Goal: Transaction & Acquisition: Purchase product/service

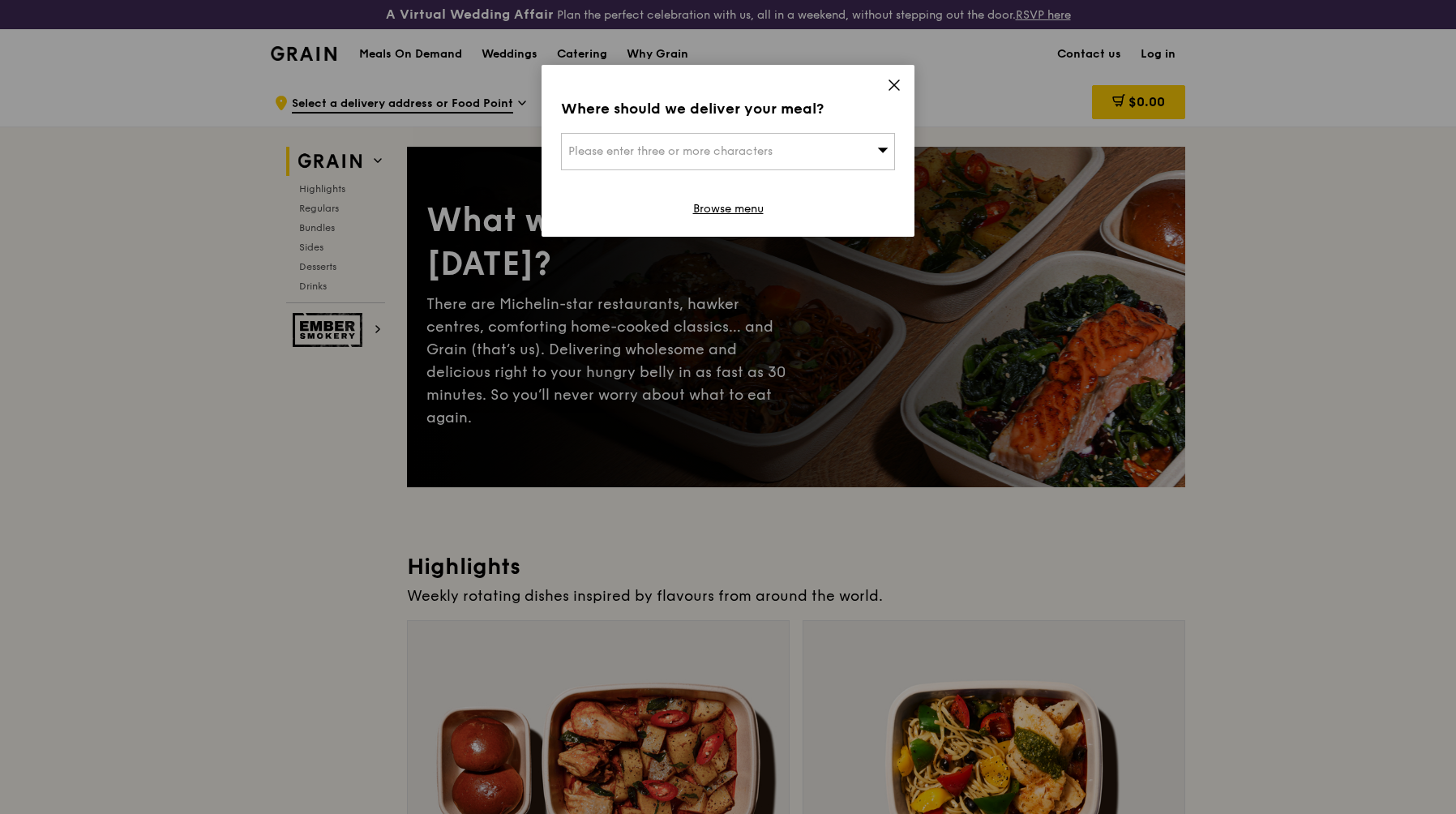
click at [777, 153] on div "Please enter three or more characters" at bounding box center [728, 151] width 334 height 37
type input "510142"
type input "[PERSON_NAME][EMAIL_ADDRESS][PERSON_NAME][DOMAIN_NAME]"
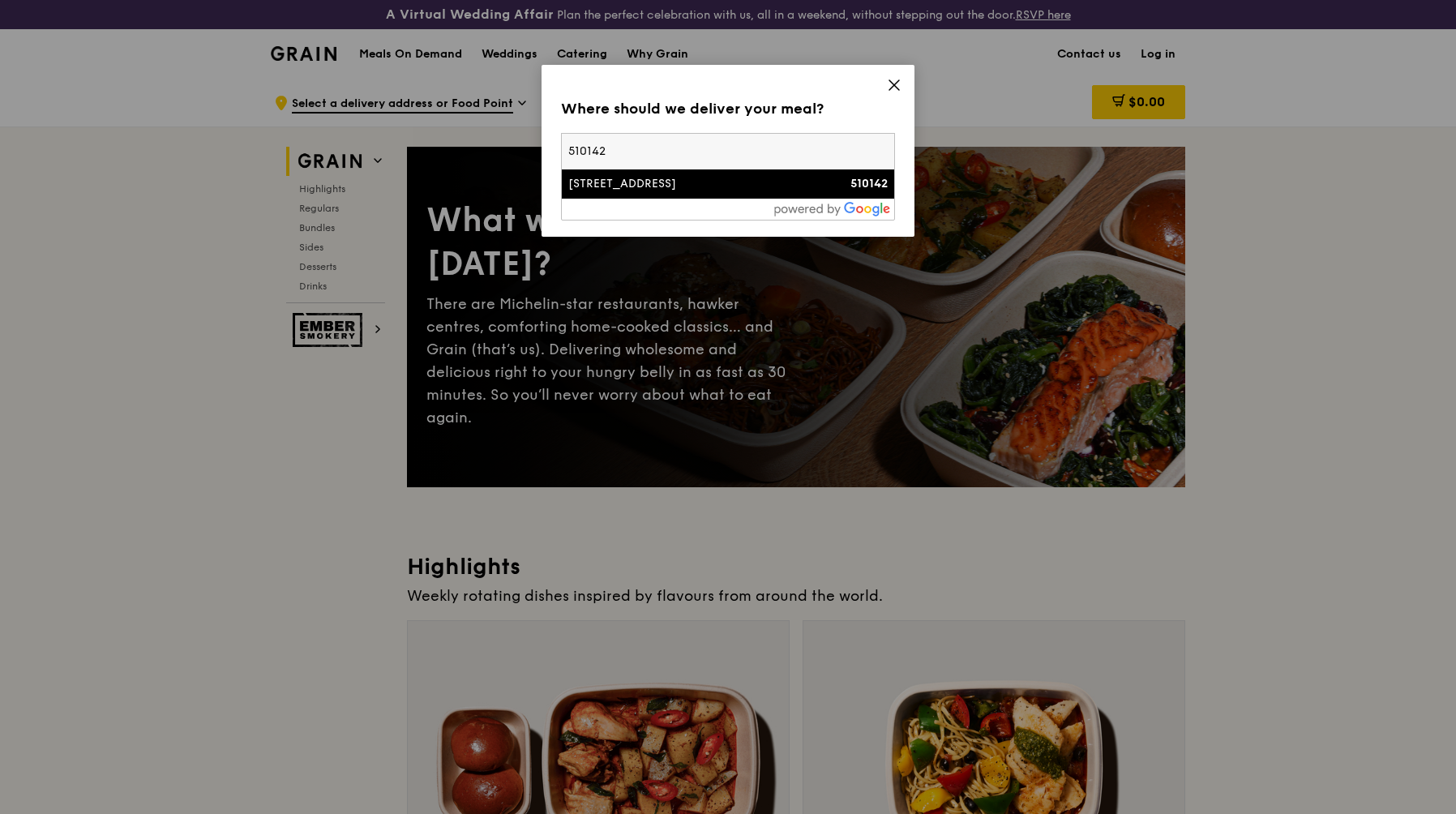
type input "510142"
click at [851, 184] on strong "510142" at bounding box center [869, 184] width 37 height 14
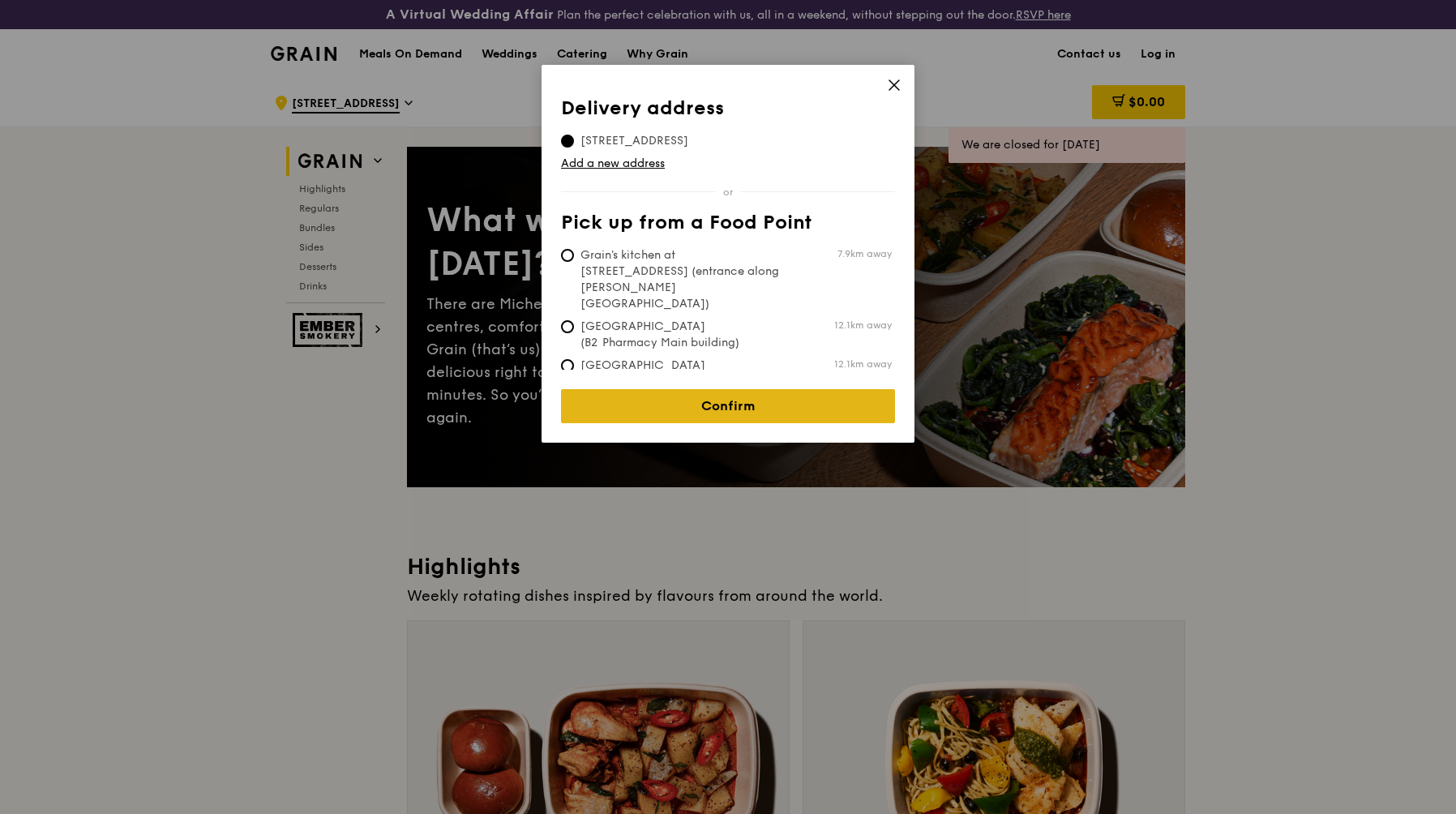
click at [683, 393] on link "Confirm" at bounding box center [728, 405] width 334 height 34
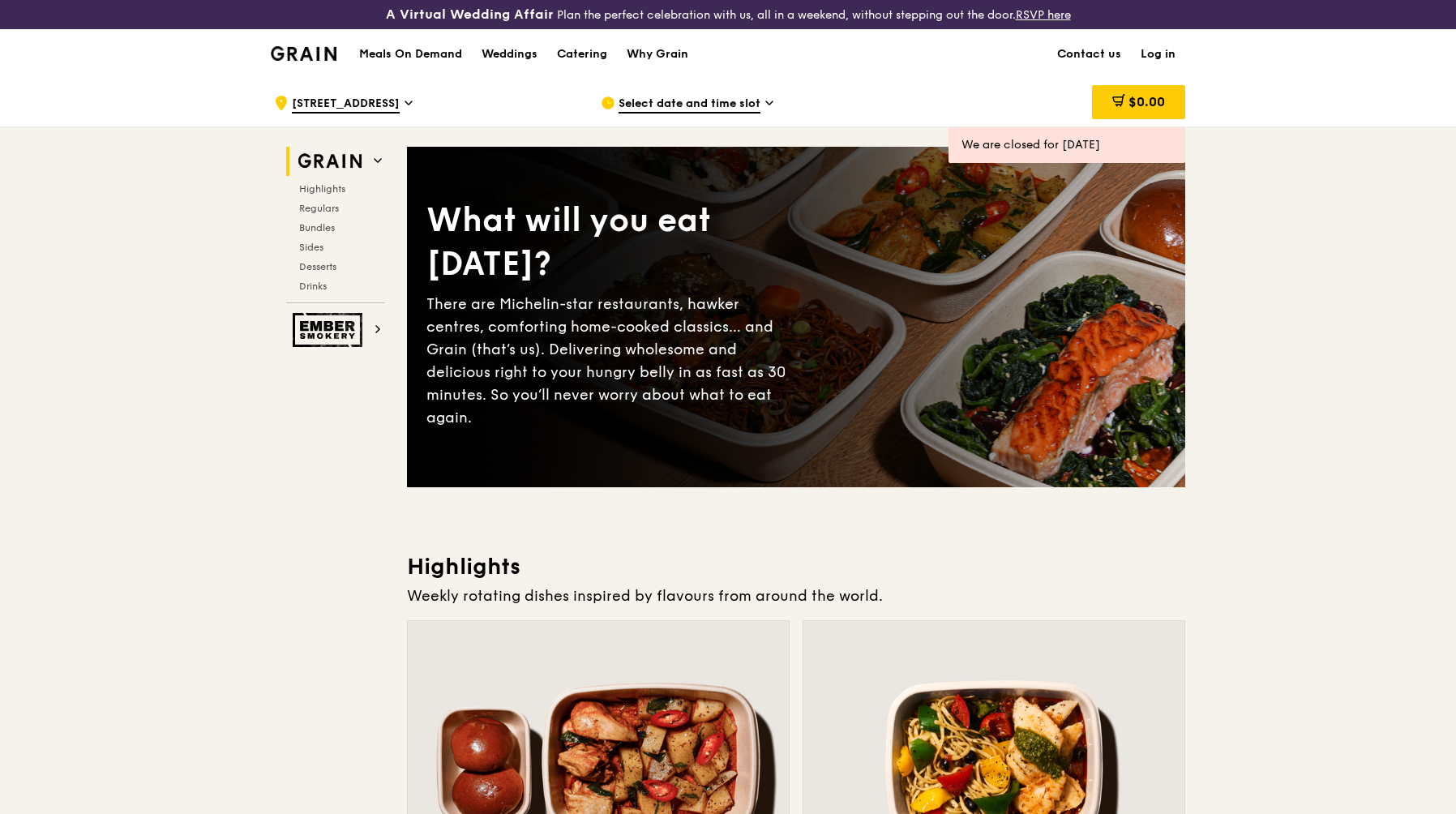
click at [755, 100] on span "Select date and time slot" at bounding box center [689, 104] width 142 height 18
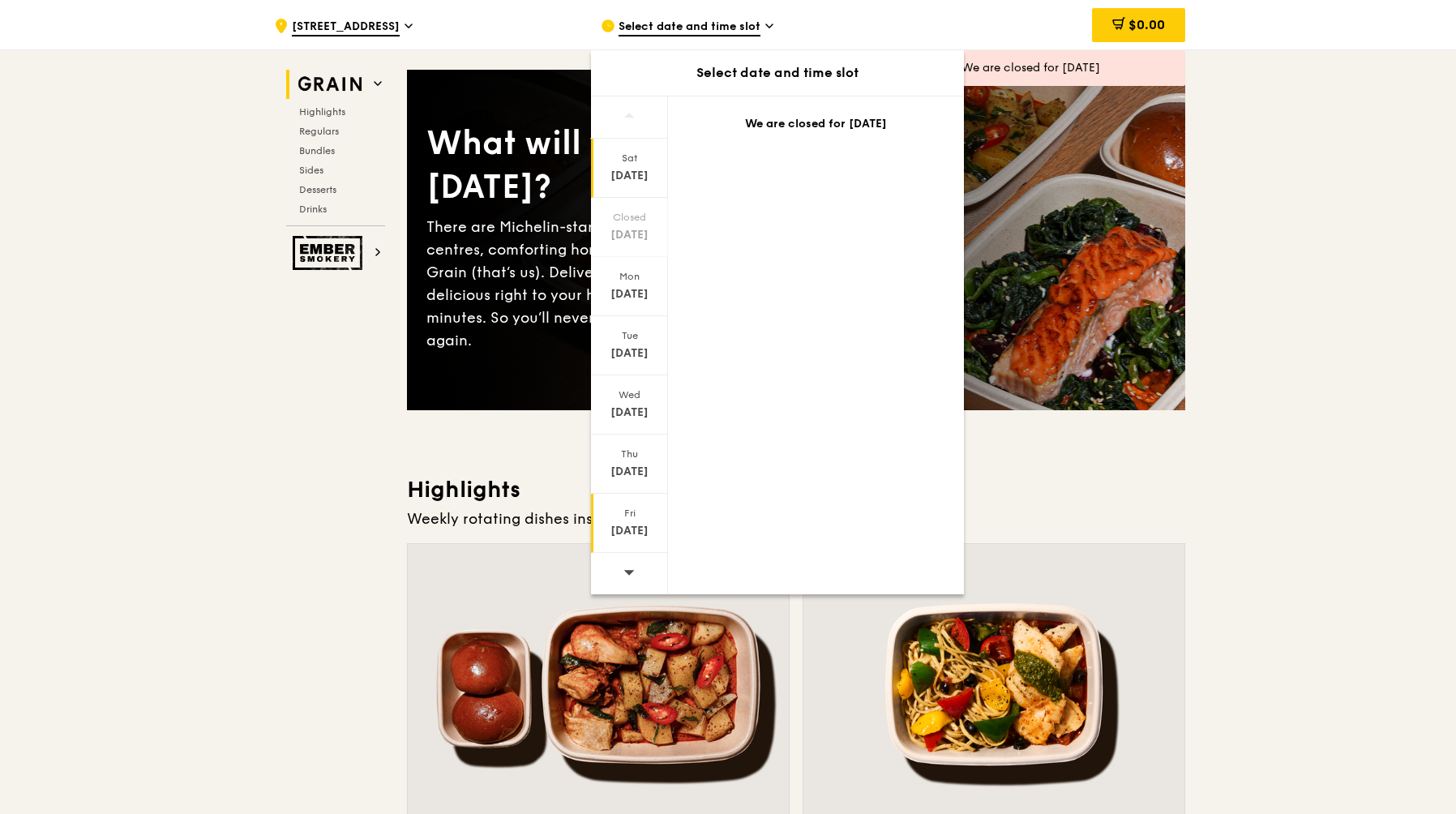
scroll to position [84, 0]
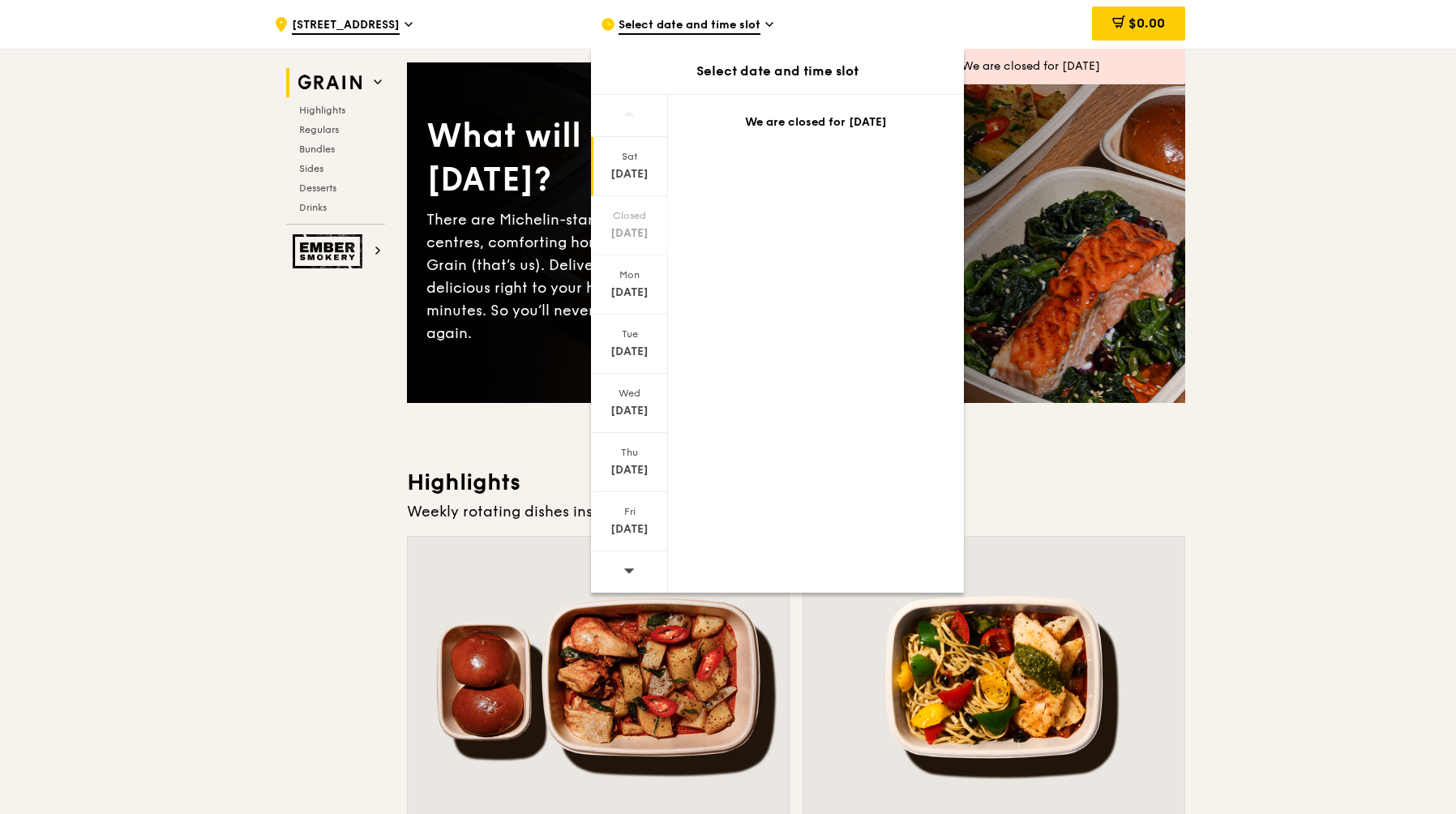
click at [632, 569] on icon at bounding box center [630, 571] width 10 height 5
click at [631, 178] on div "[DATE]" at bounding box center [630, 174] width 72 height 16
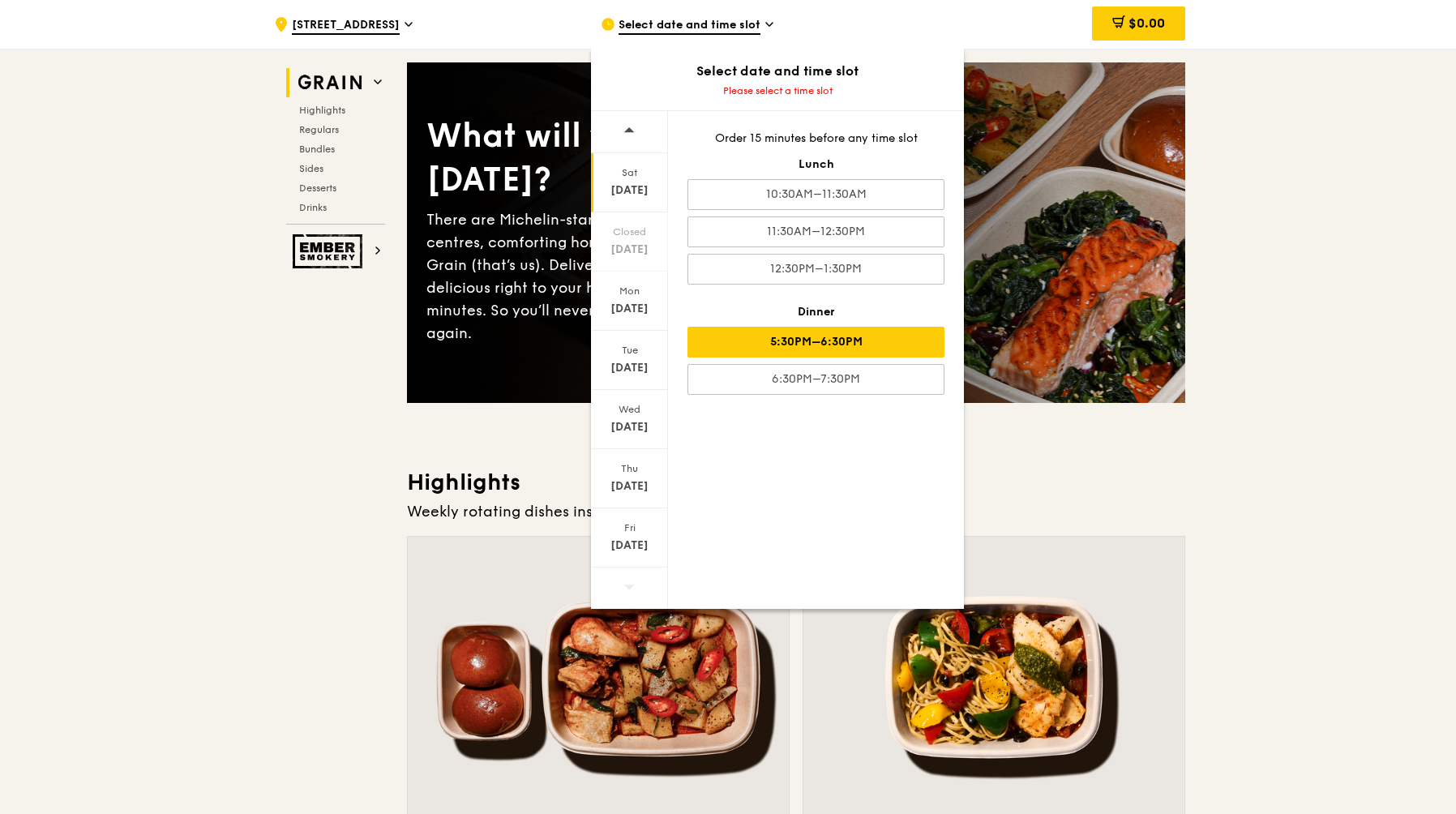
click at [867, 348] on div "5:30PM–6:30PM" at bounding box center [816, 342] width 257 height 31
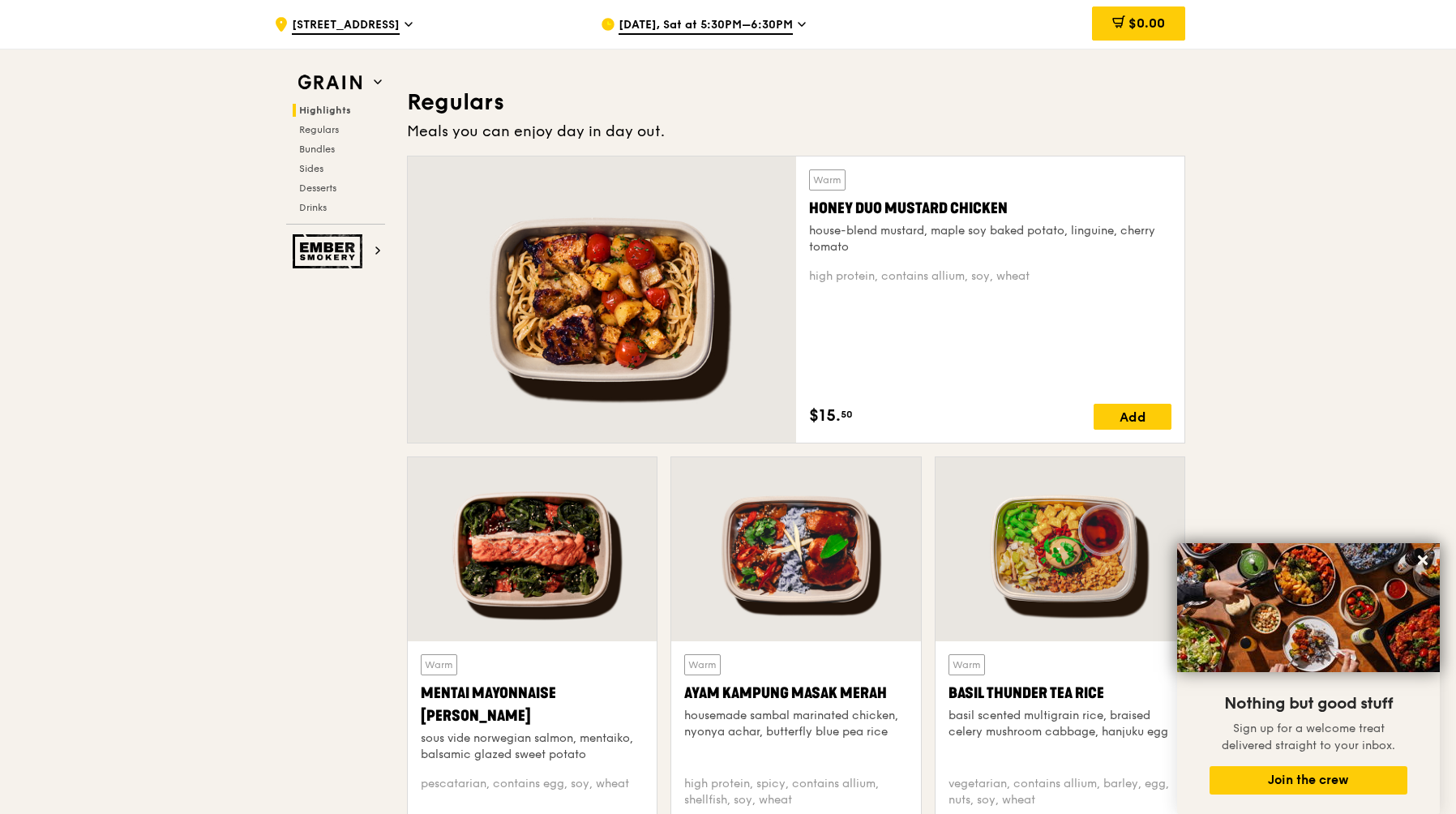
scroll to position [1092, 0]
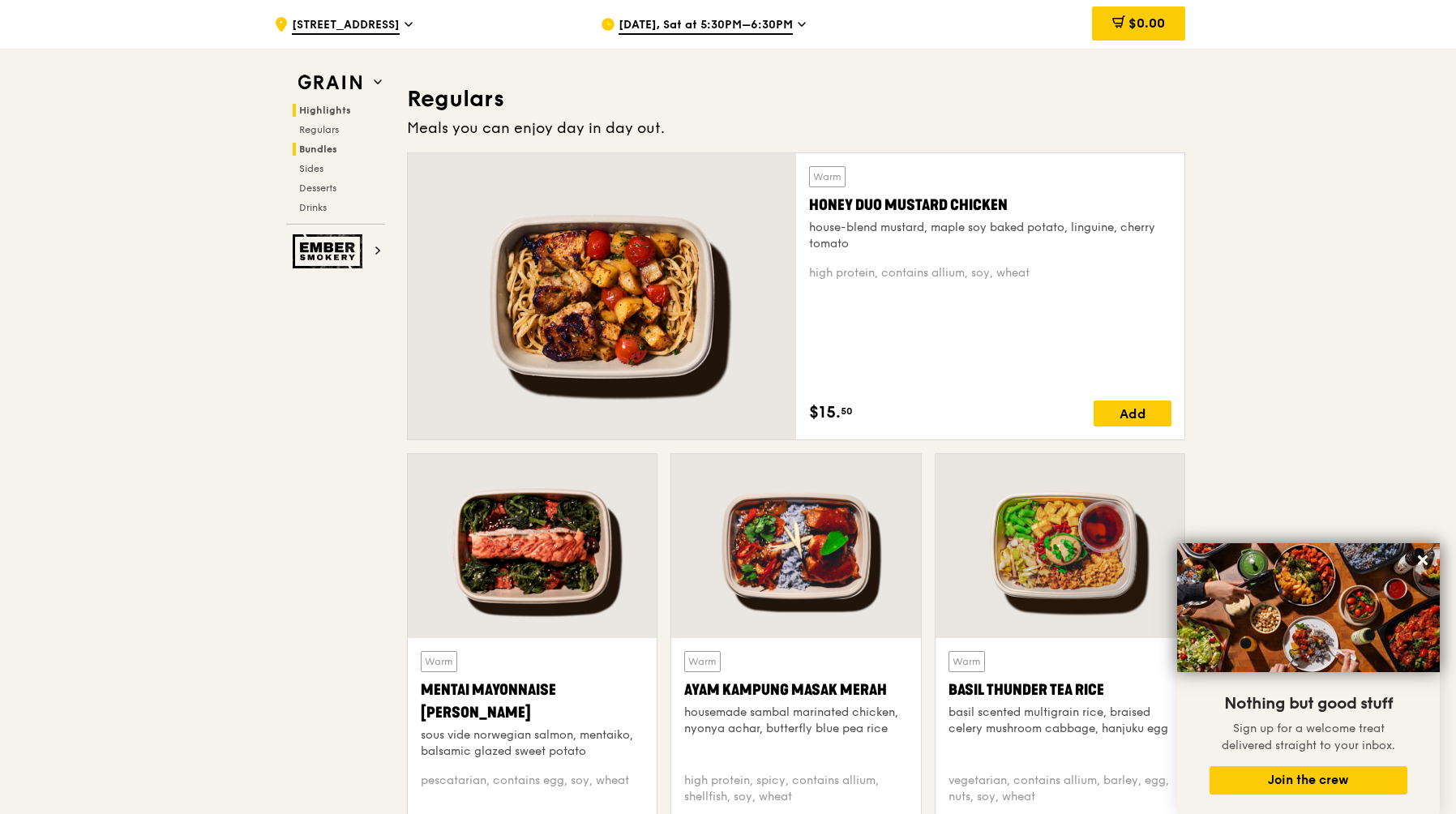
click at [331, 149] on span "Bundles" at bounding box center [318, 148] width 38 height 11
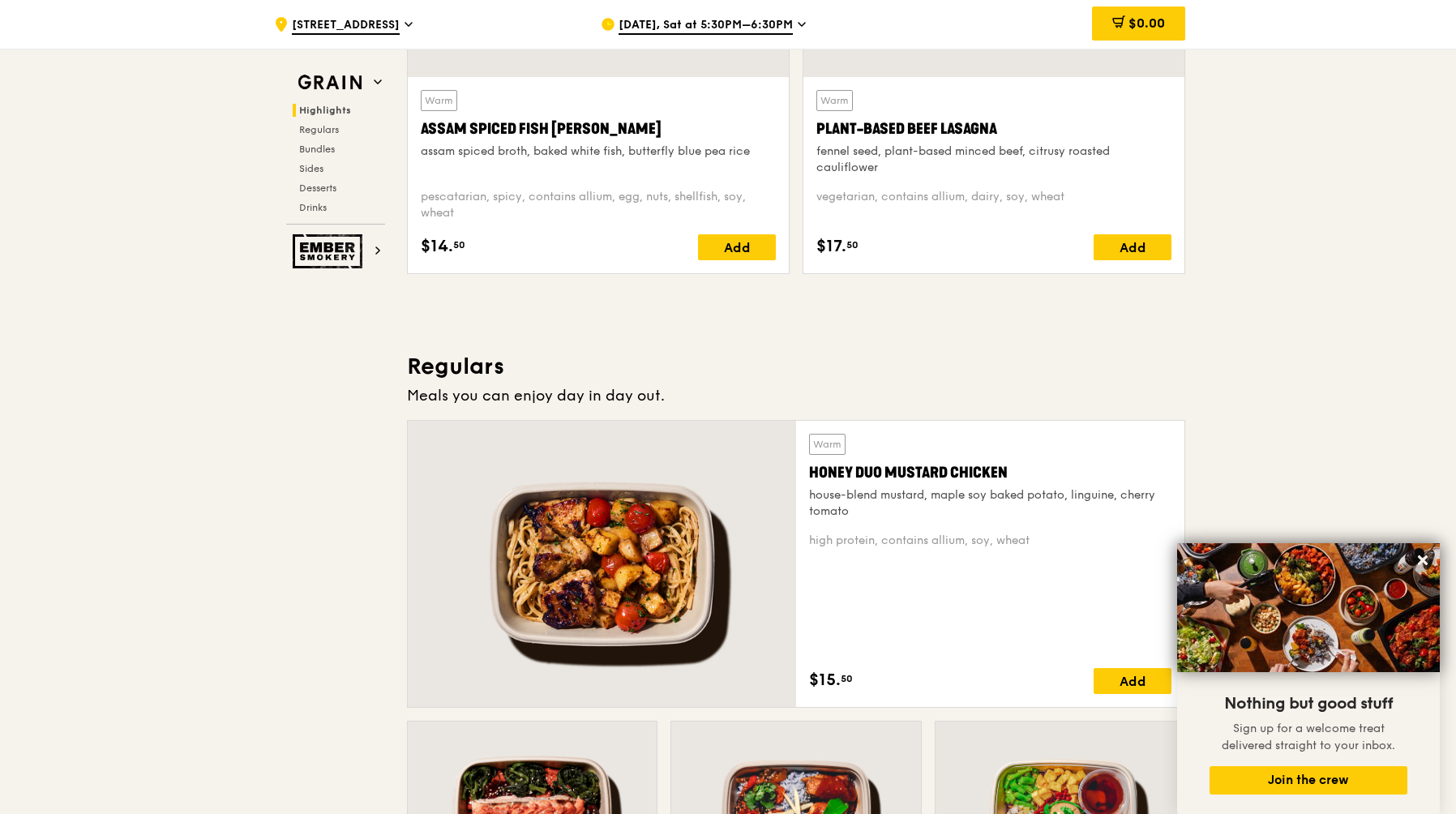
scroll to position [0, 0]
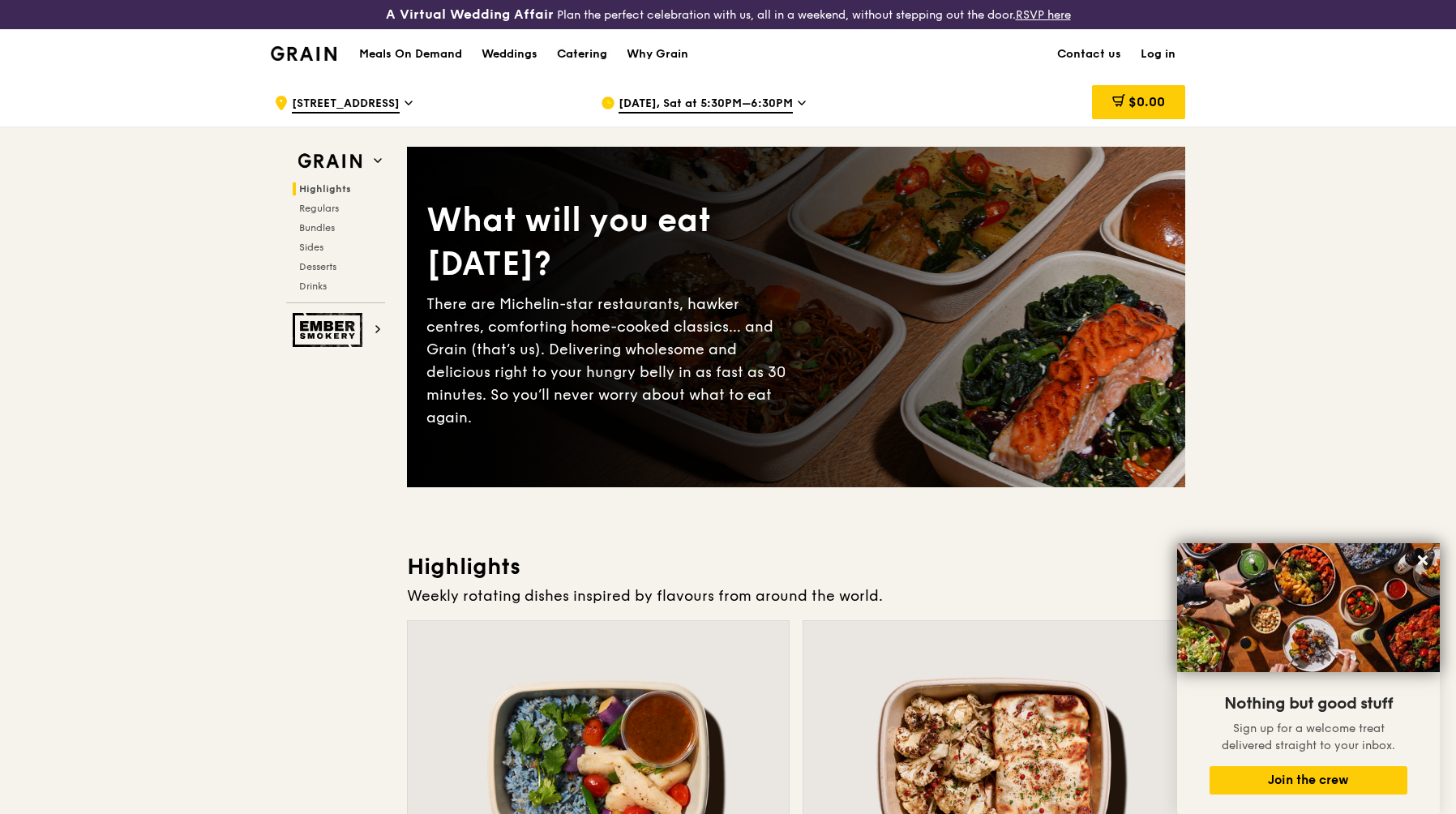
click at [597, 56] on div "Catering" at bounding box center [582, 54] width 50 height 48
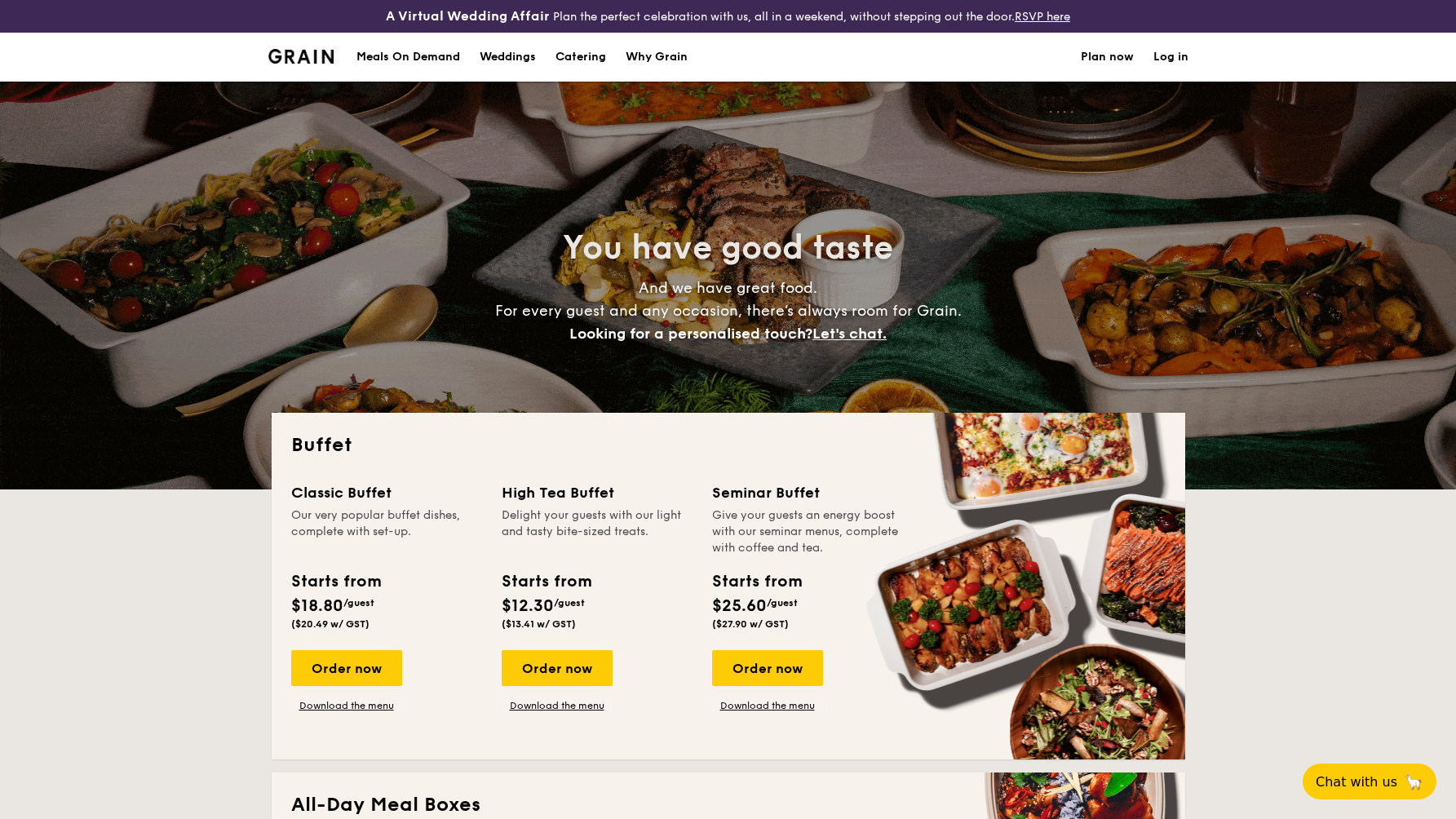
select select
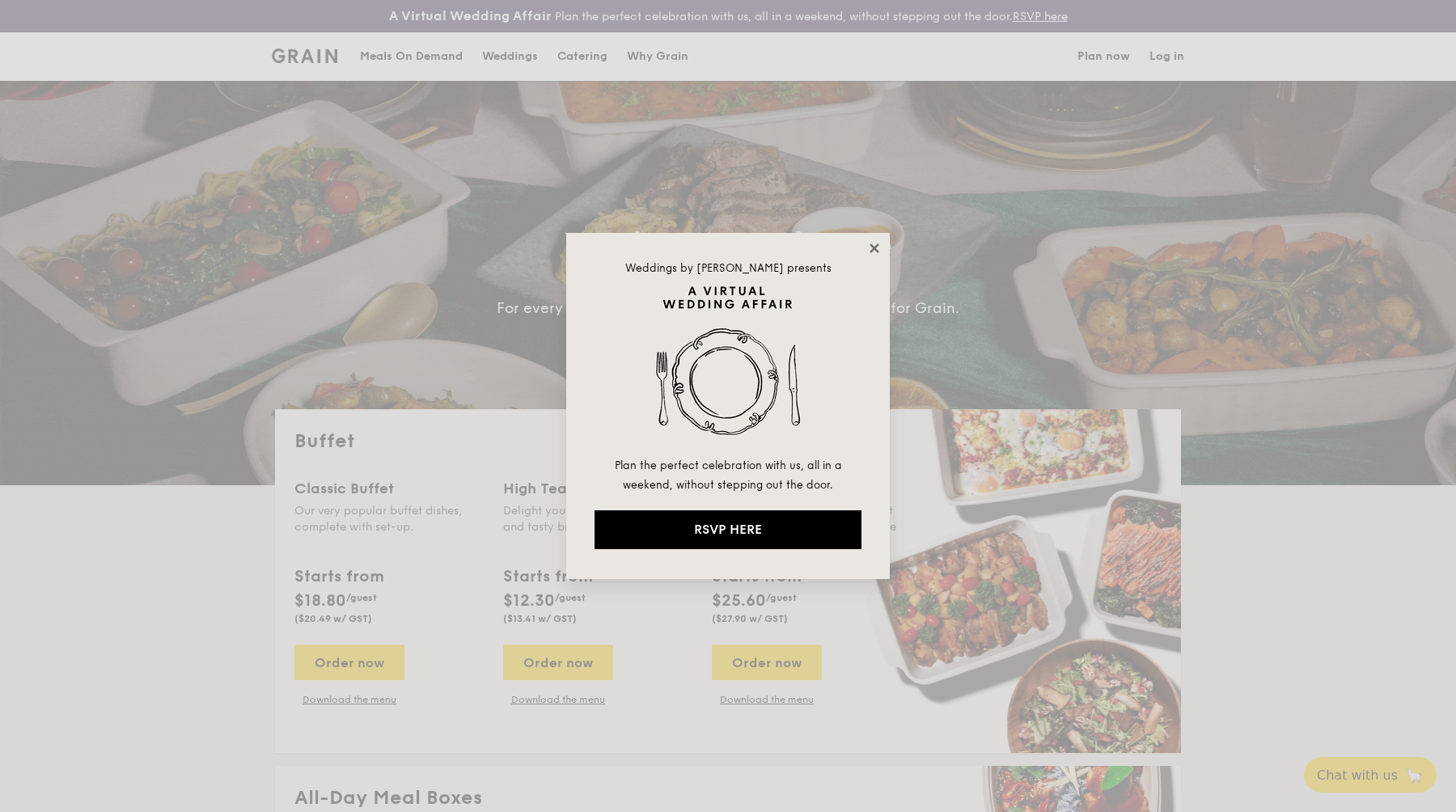
click at [877, 249] on icon at bounding box center [874, 248] width 9 height 9
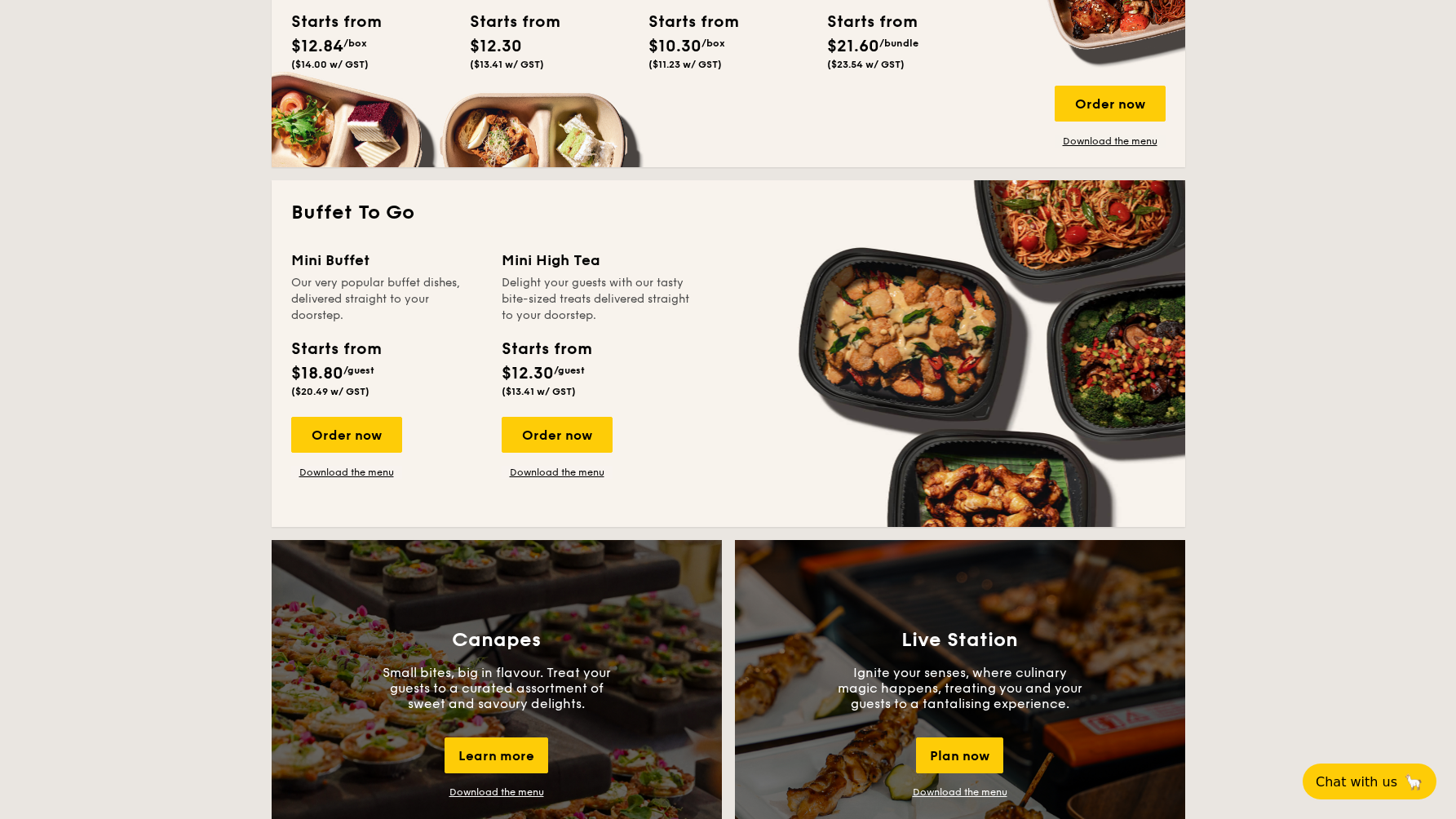
scroll to position [953, 0]
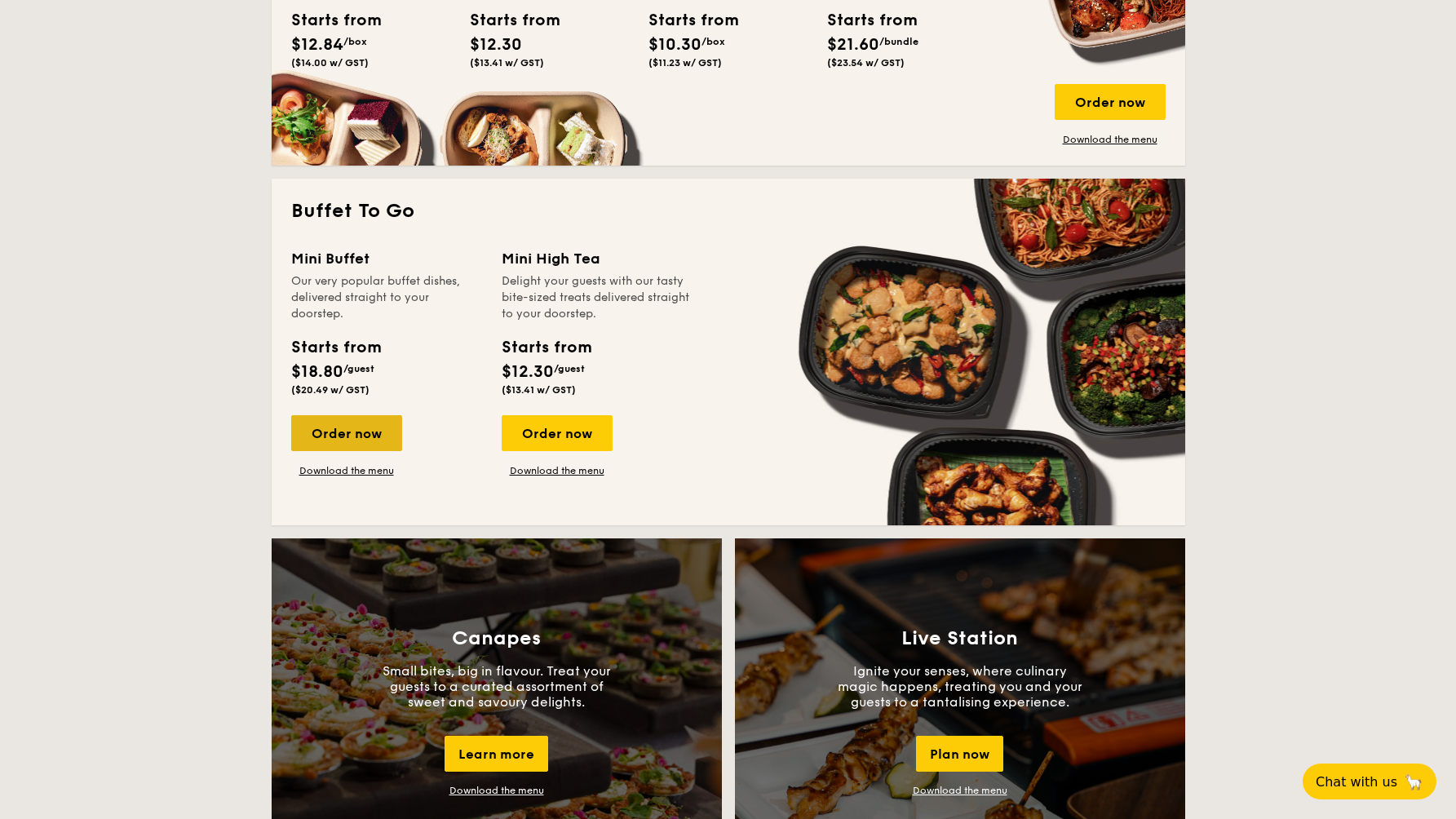
click at [375, 436] on div "Order now" at bounding box center [347, 433] width 111 height 36
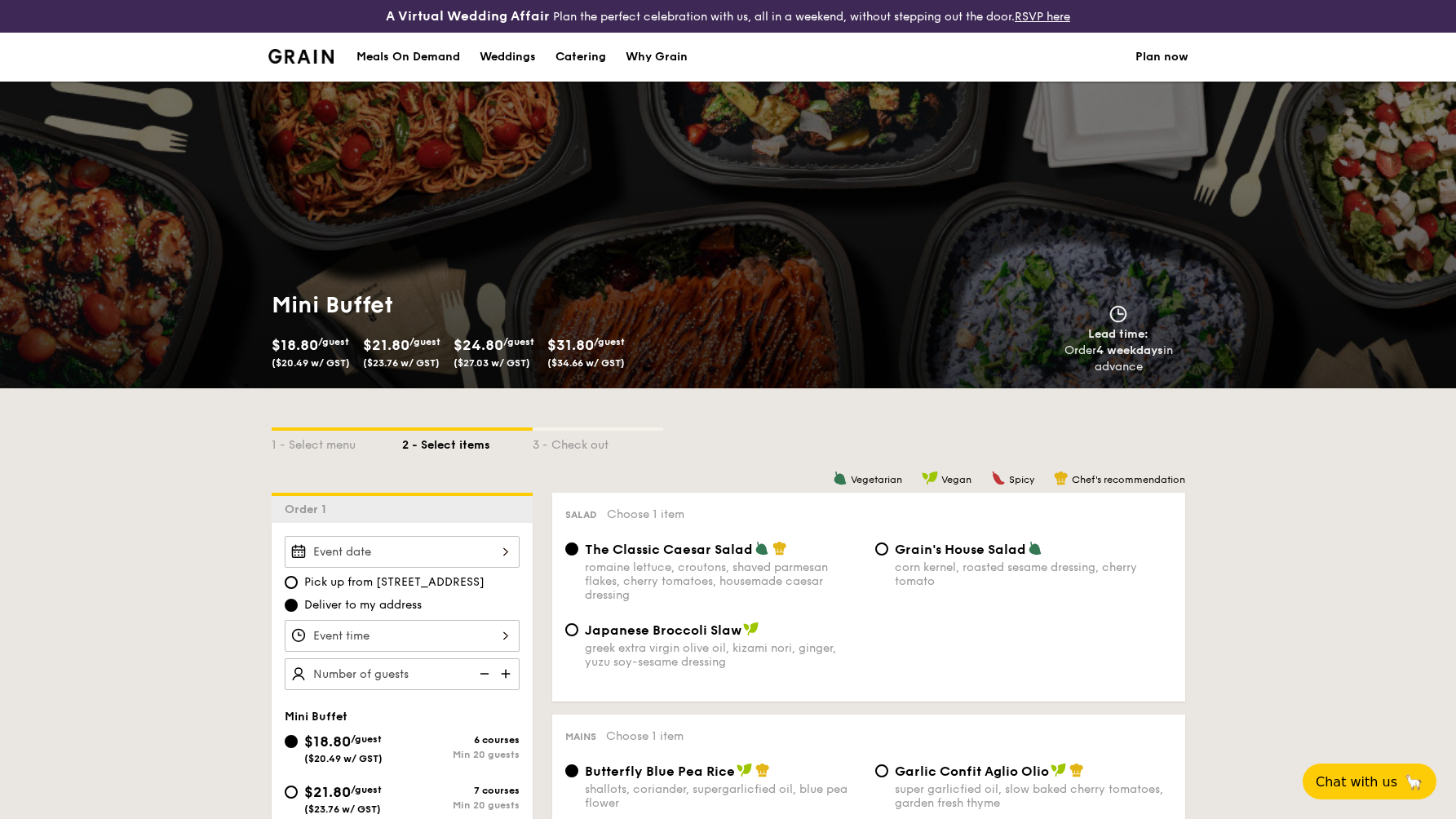
click at [444, 552] on div at bounding box center [402, 552] width 235 height 32
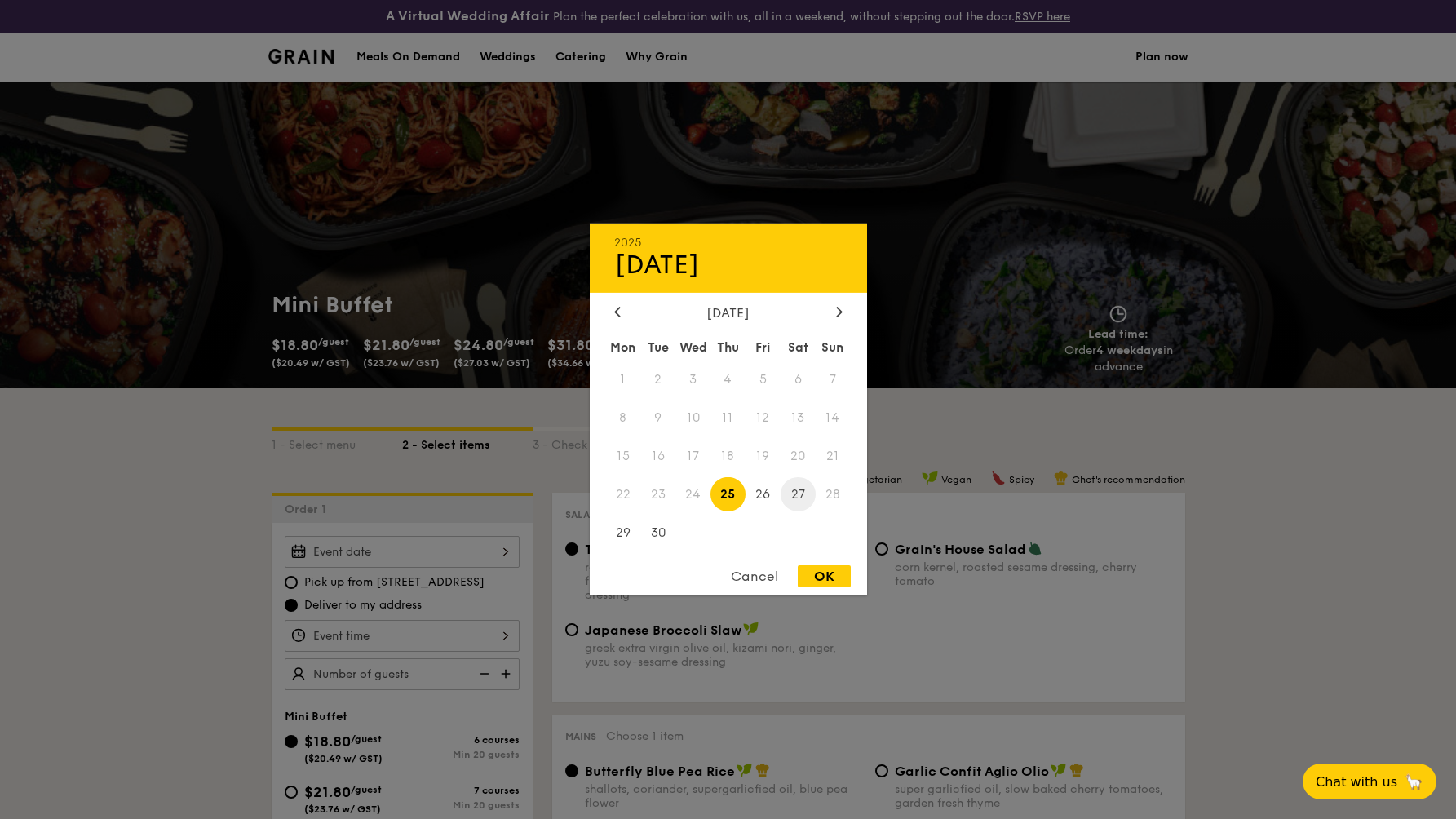
click at [797, 495] on span "27" at bounding box center [798, 494] width 35 height 35
click at [831, 585] on div "OK" at bounding box center [823, 575] width 53 height 22
type input "[DATE]"
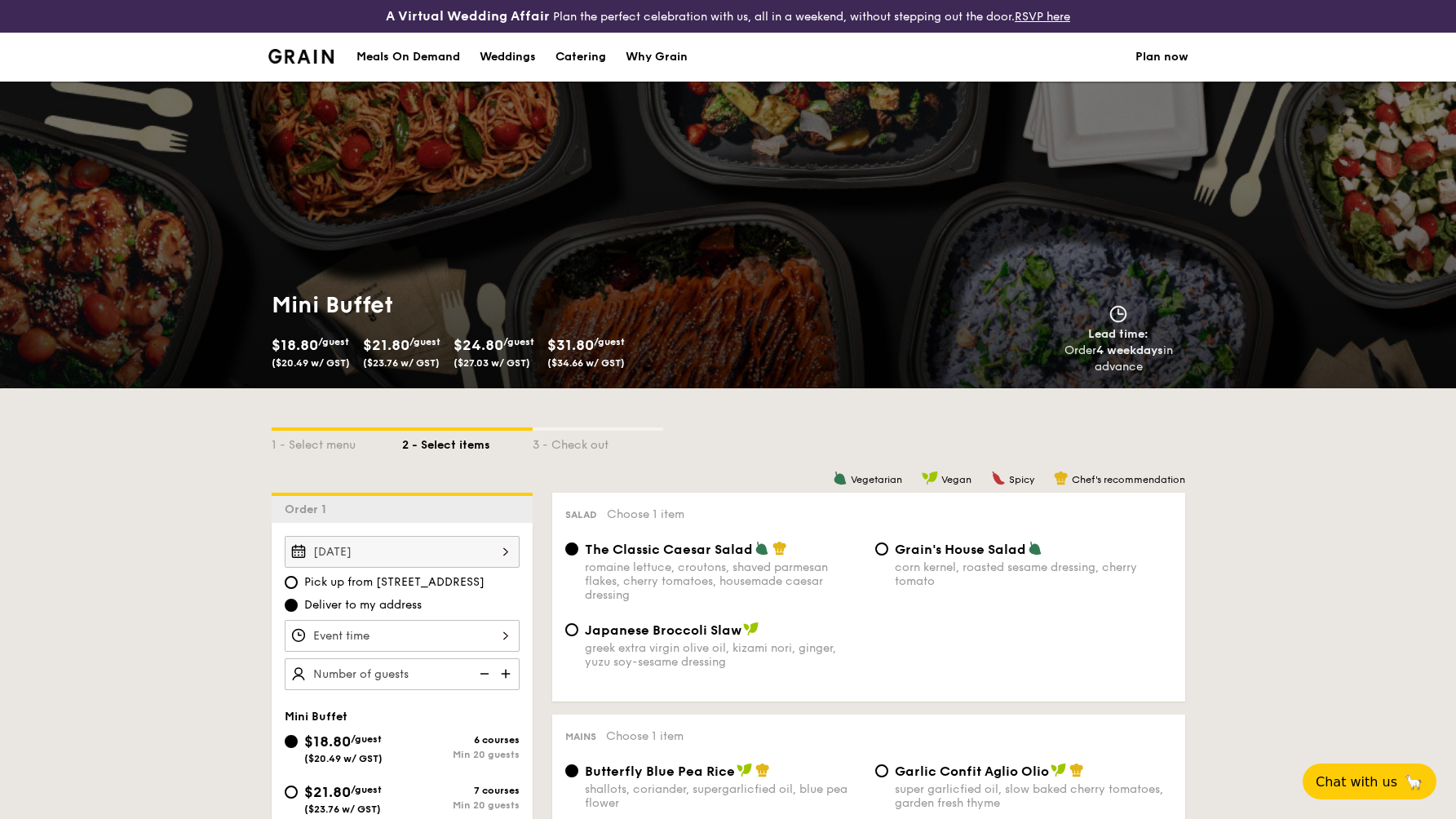
click at [441, 639] on div at bounding box center [402, 635] width 235 height 32
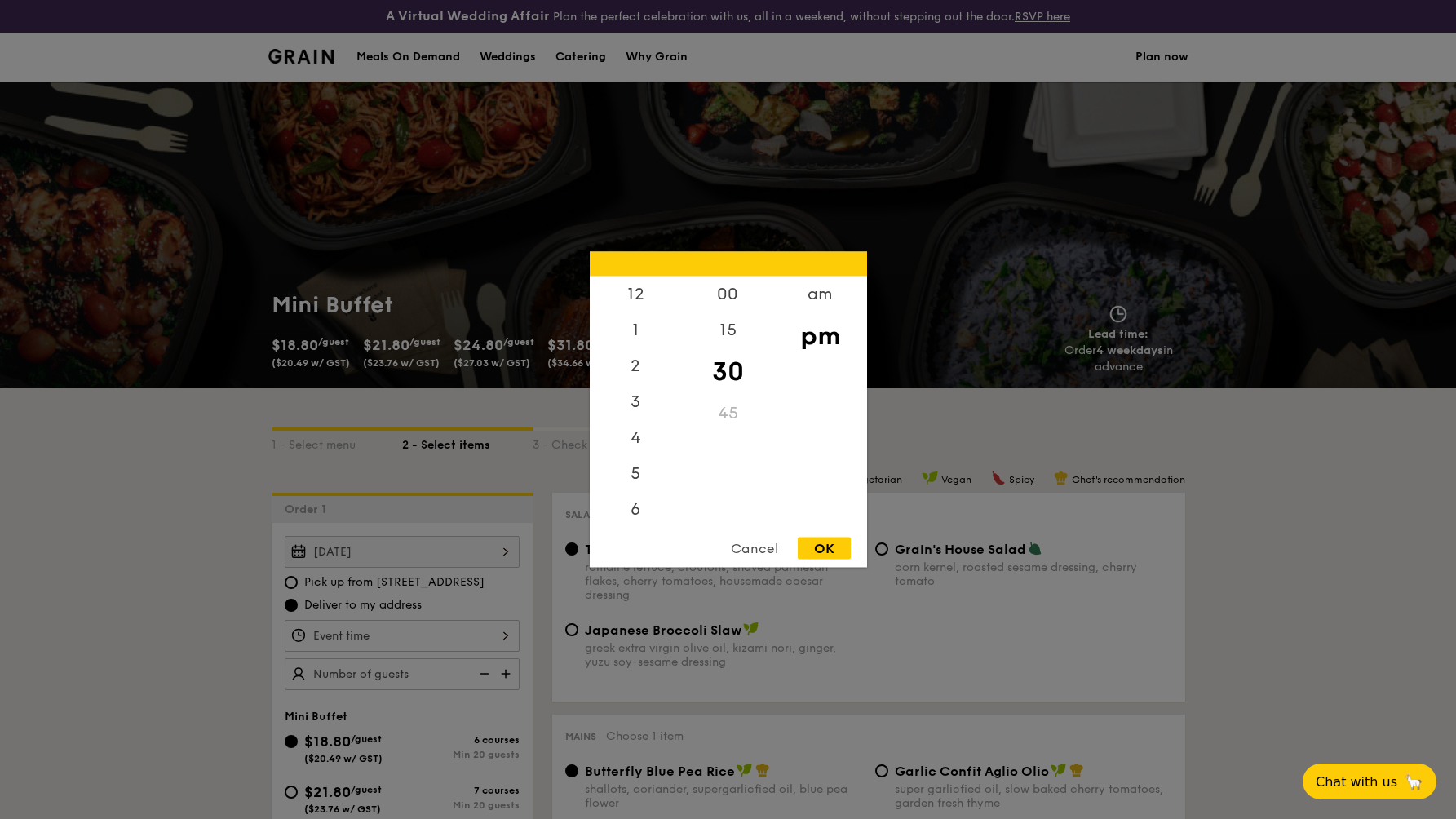
scroll to position [72, 0]
click at [638, 407] on div "5" at bounding box center [636, 408] width 92 height 48
click at [821, 553] on div "OK" at bounding box center [823, 548] width 53 height 22
type input "5:30PM"
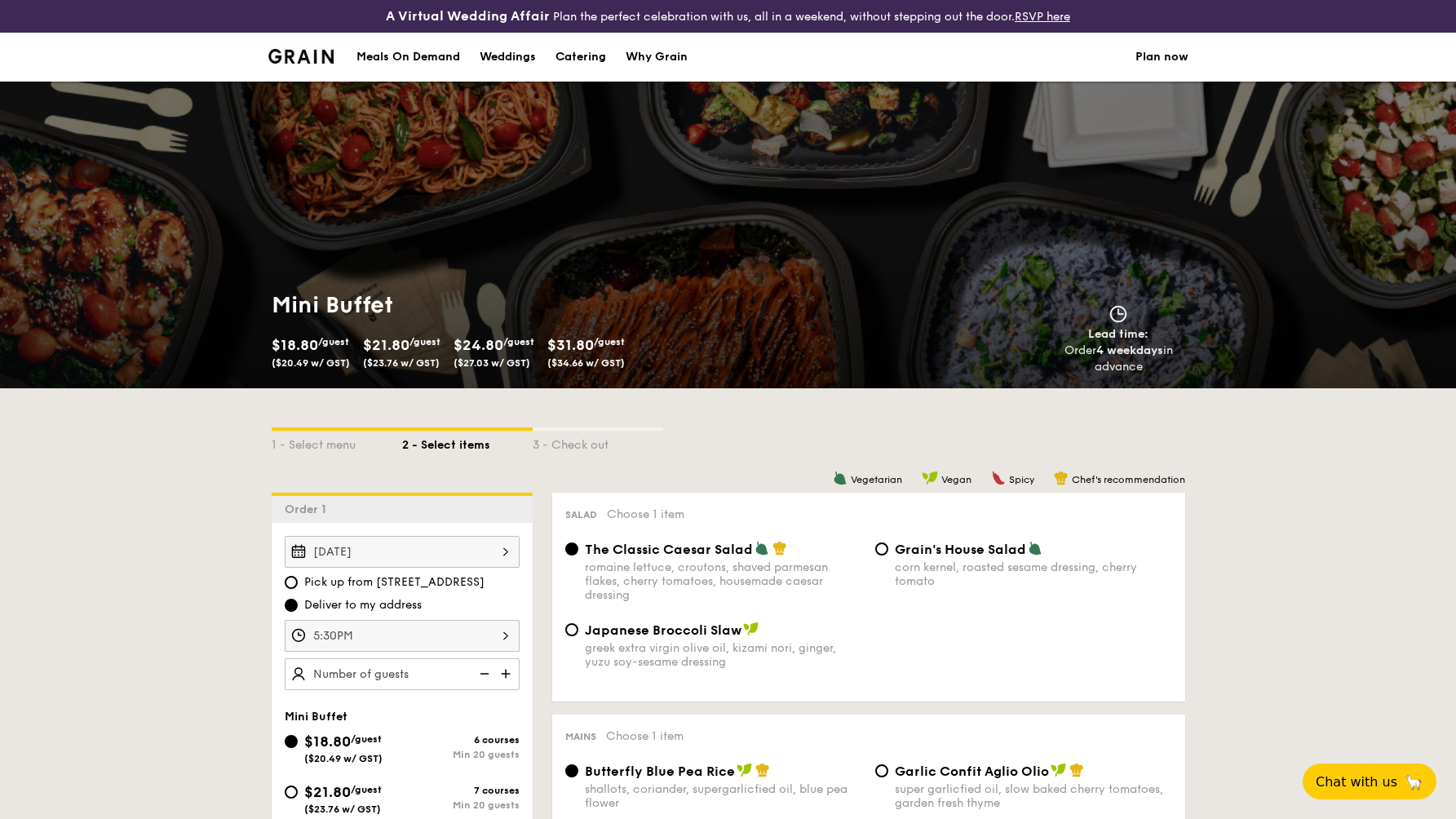
click at [508, 674] on img at bounding box center [508, 674] width 24 height 31
click at [487, 674] on img at bounding box center [482, 674] width 24 height 31
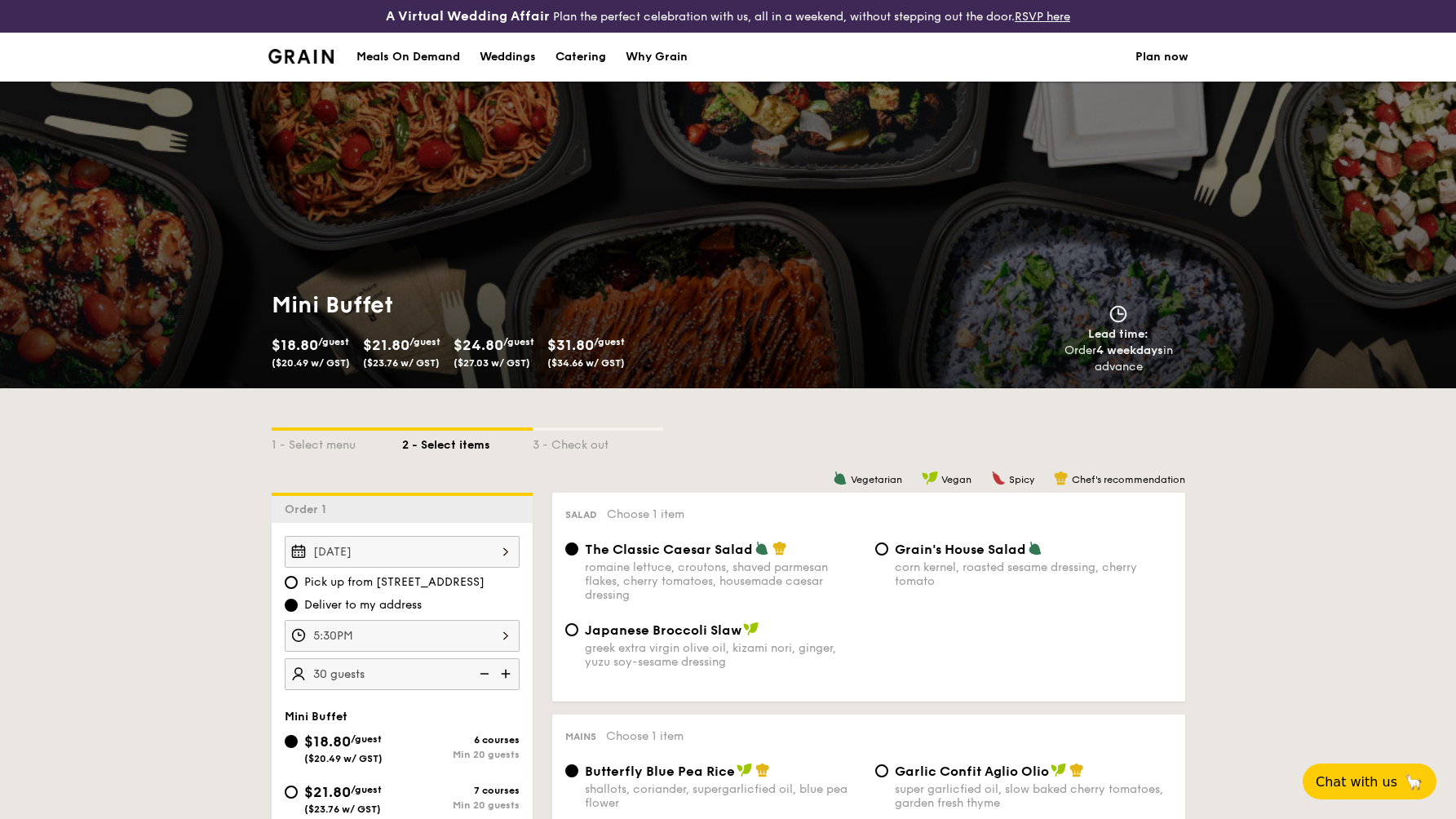
click at [487, 674] on img at bounding box center [482, 674] width 24 height 31
type input "20 guests"
click at [487, 674] on img at bounding box center [482, 674] width 24 height 31
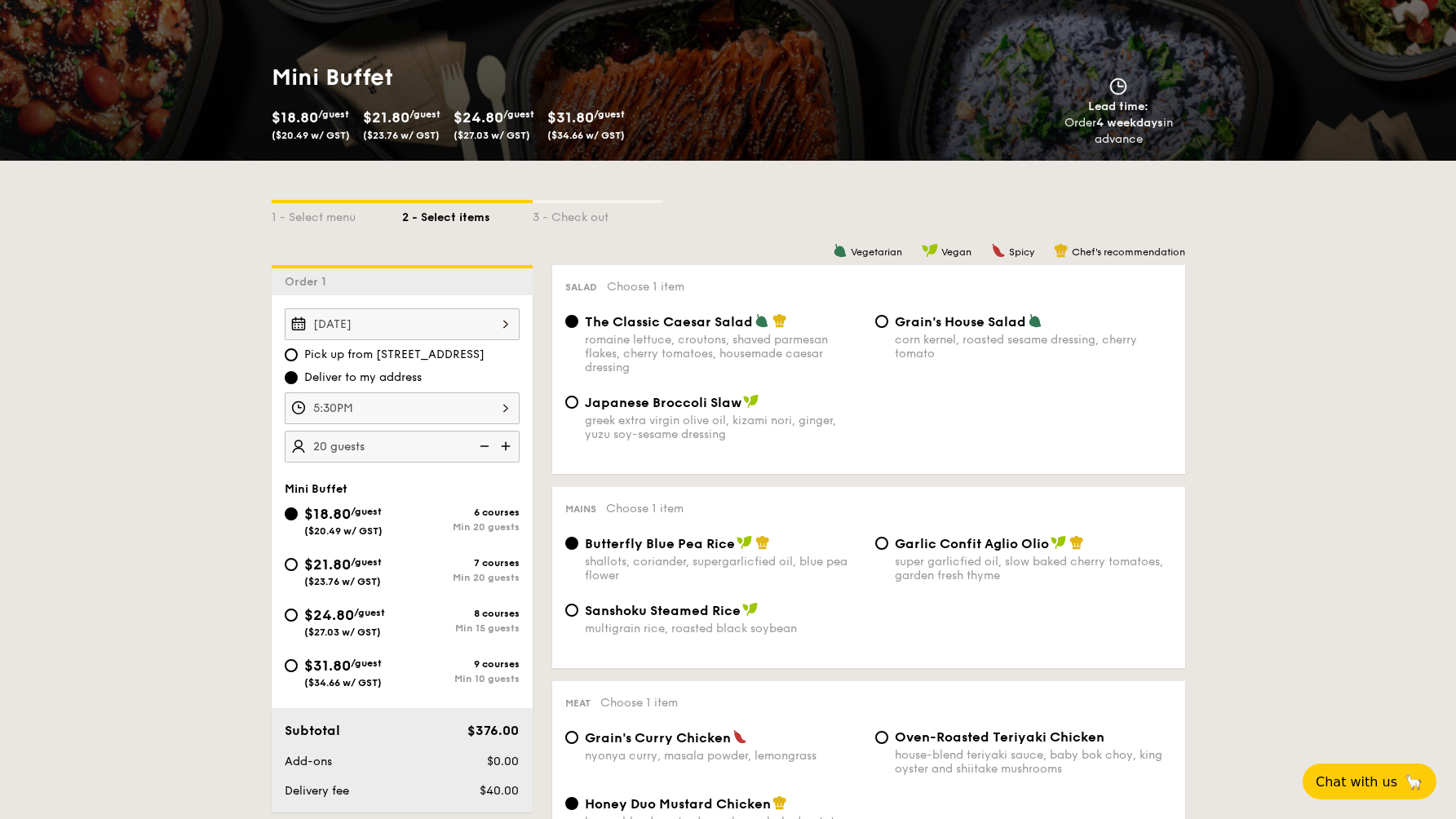
scroll to position [241, 0]
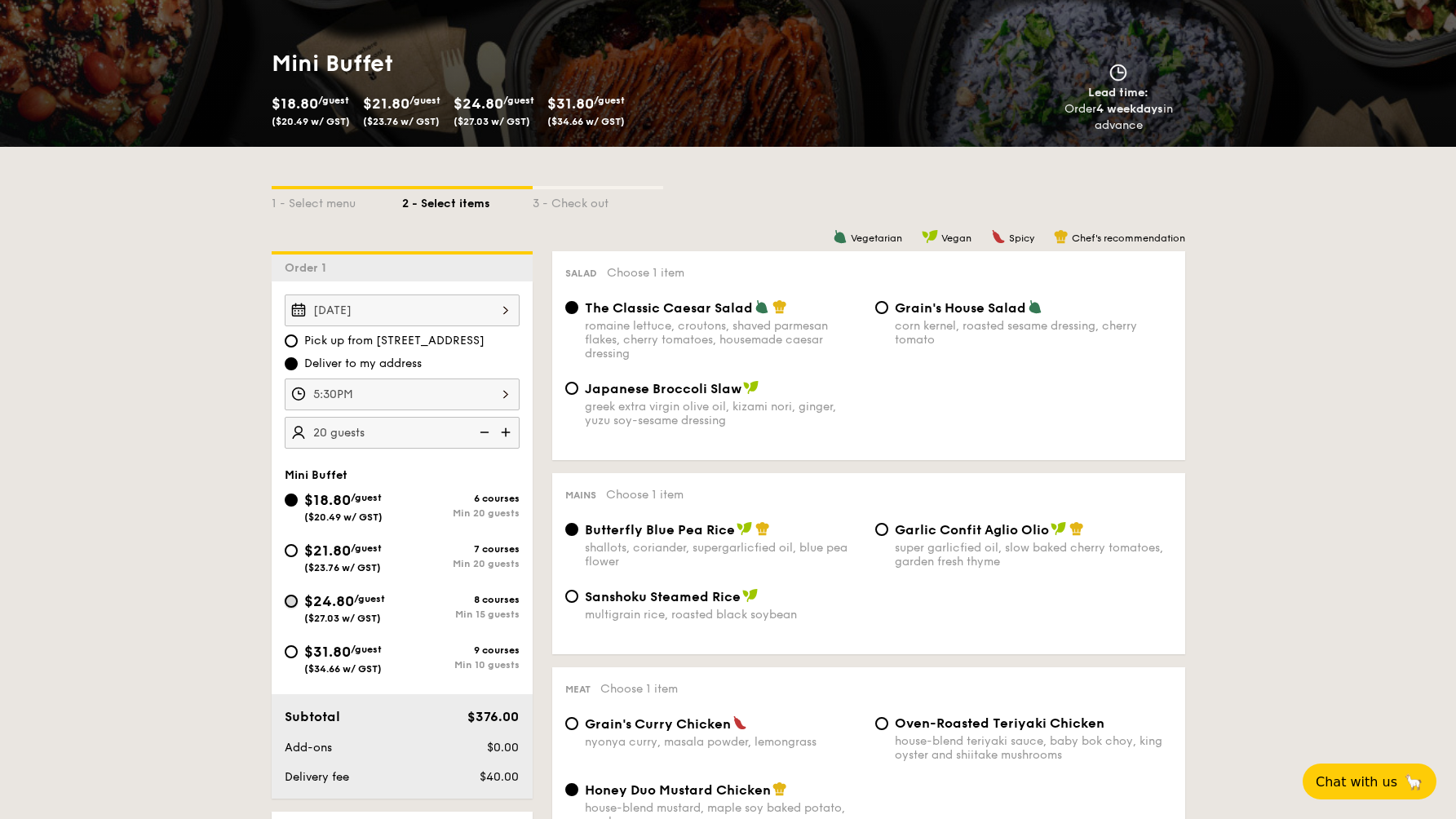
click at [292, 595] on input "$24.80 /guest ($27.03 w/ GST) 8 courses Min 15 guests" at bounding box center [291, 600] width 13 height 13
radio input "true"
radio input "false"
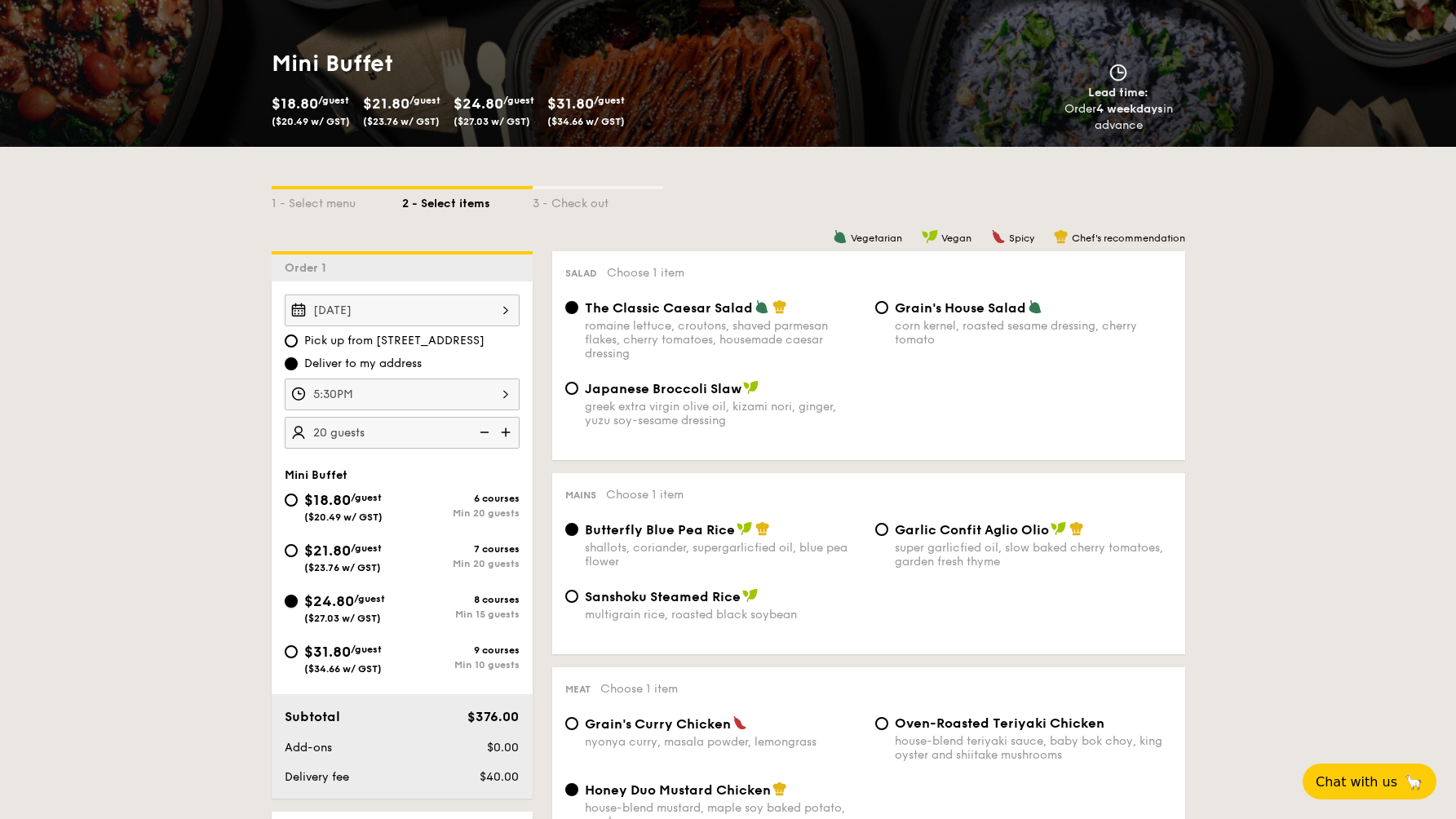
radio input "true"
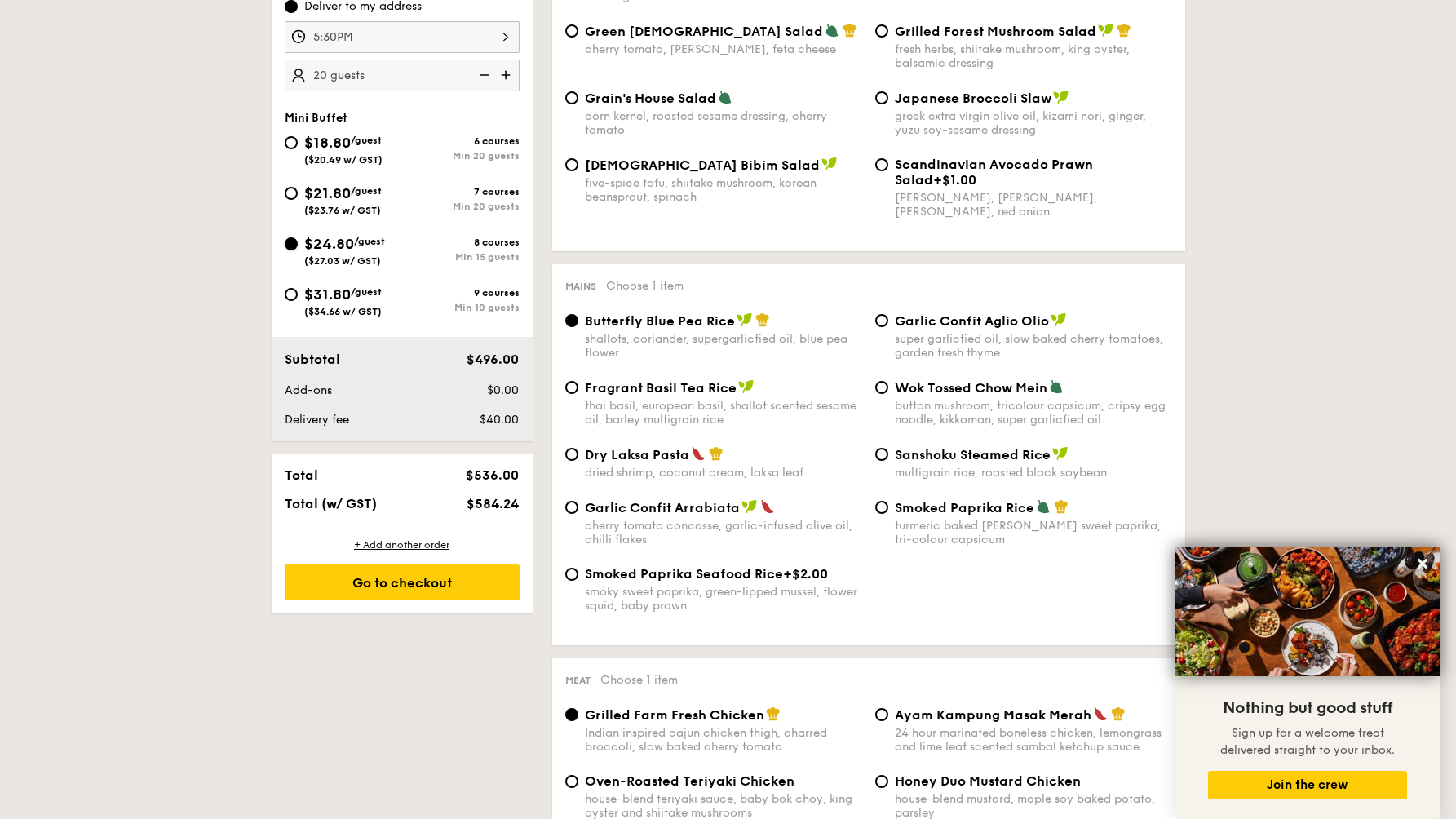
scroll to position [612, 0]
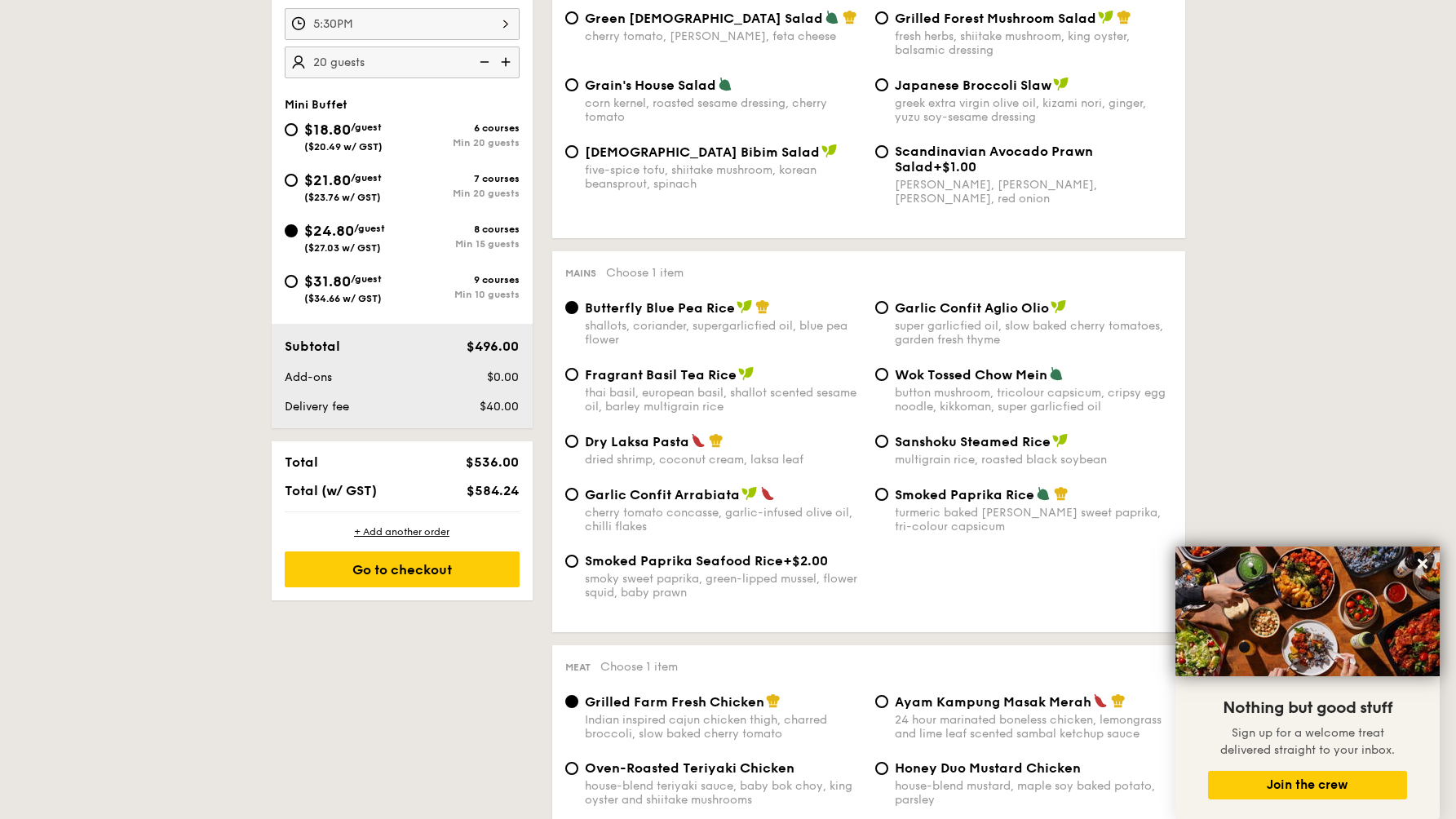
click at [764, 564] on span "Smoked Paprika Seafood Rice" at bounding box center [684, 560] width 198 height 16
click at [579, 564] on input "Smoked Paprika Seafood Rice +$2.00 smoky sweet paprika, green-lipped mussel, fl…" at bounding box center [571, 560] width 13 height 13
radio input "true"
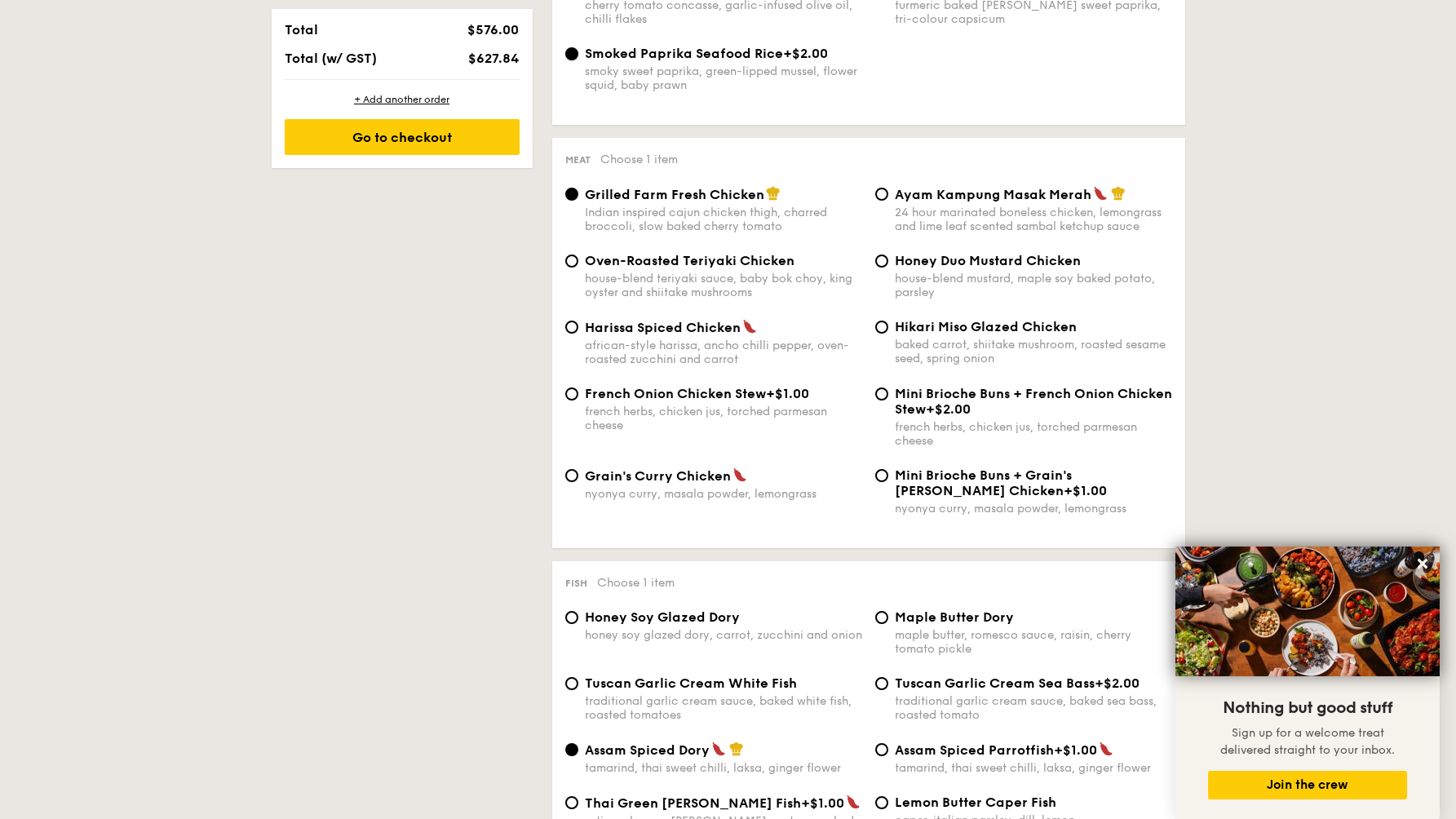
scroll to position [1120, 0]
click at [695, 267] on span "Oven-Roasted Teriyaki Chicken" at bounding box center [690, 259] width 210 height 16
click at [579, 266] on input "Oven-Roasted Teriyaki Chicken house-blend teriyaki sauce, baby bok choy, king o…" at bounding box center [571, 259] width 13 height 13
radio input "true"
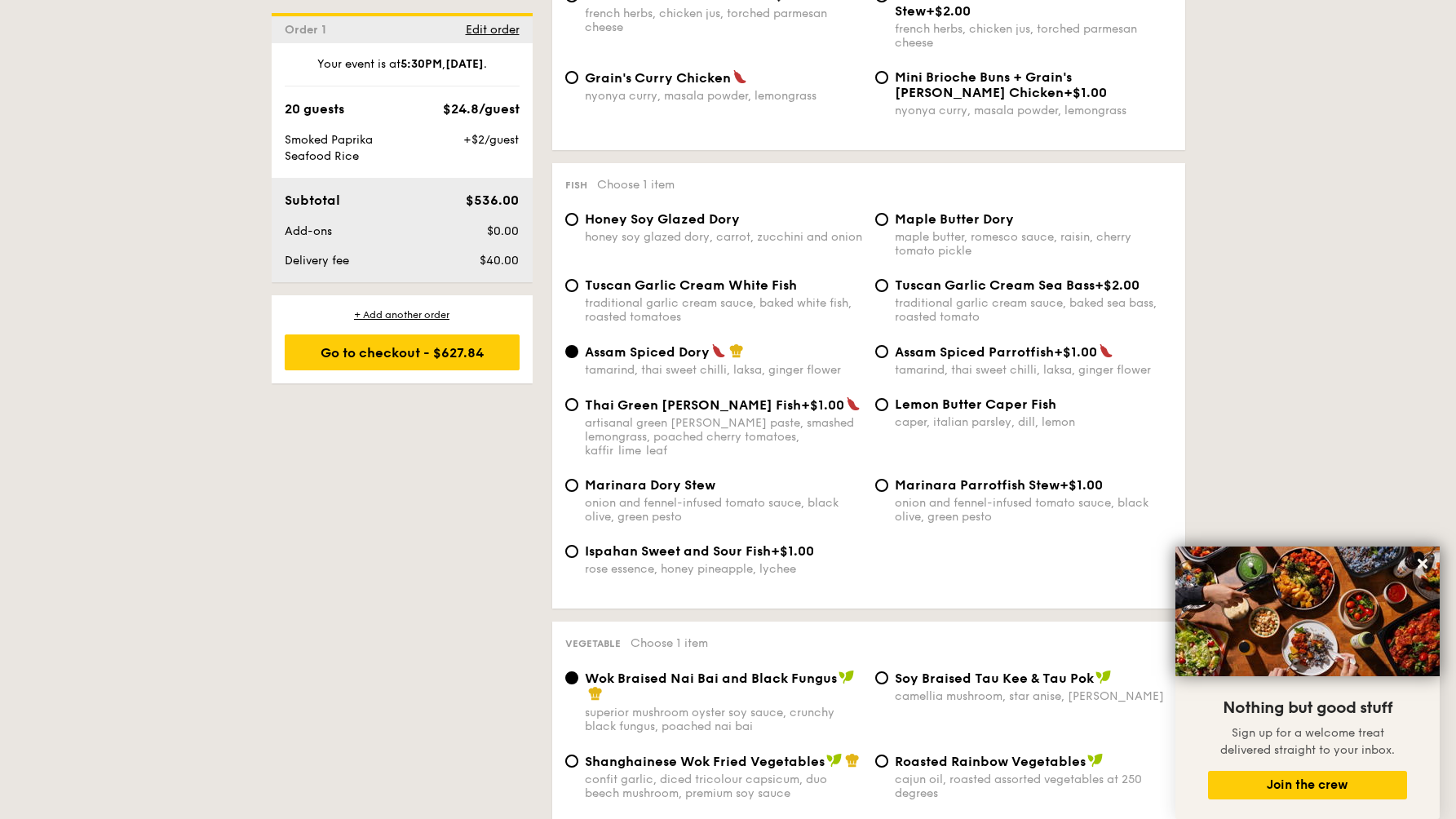
scroll to position [1514, 0]
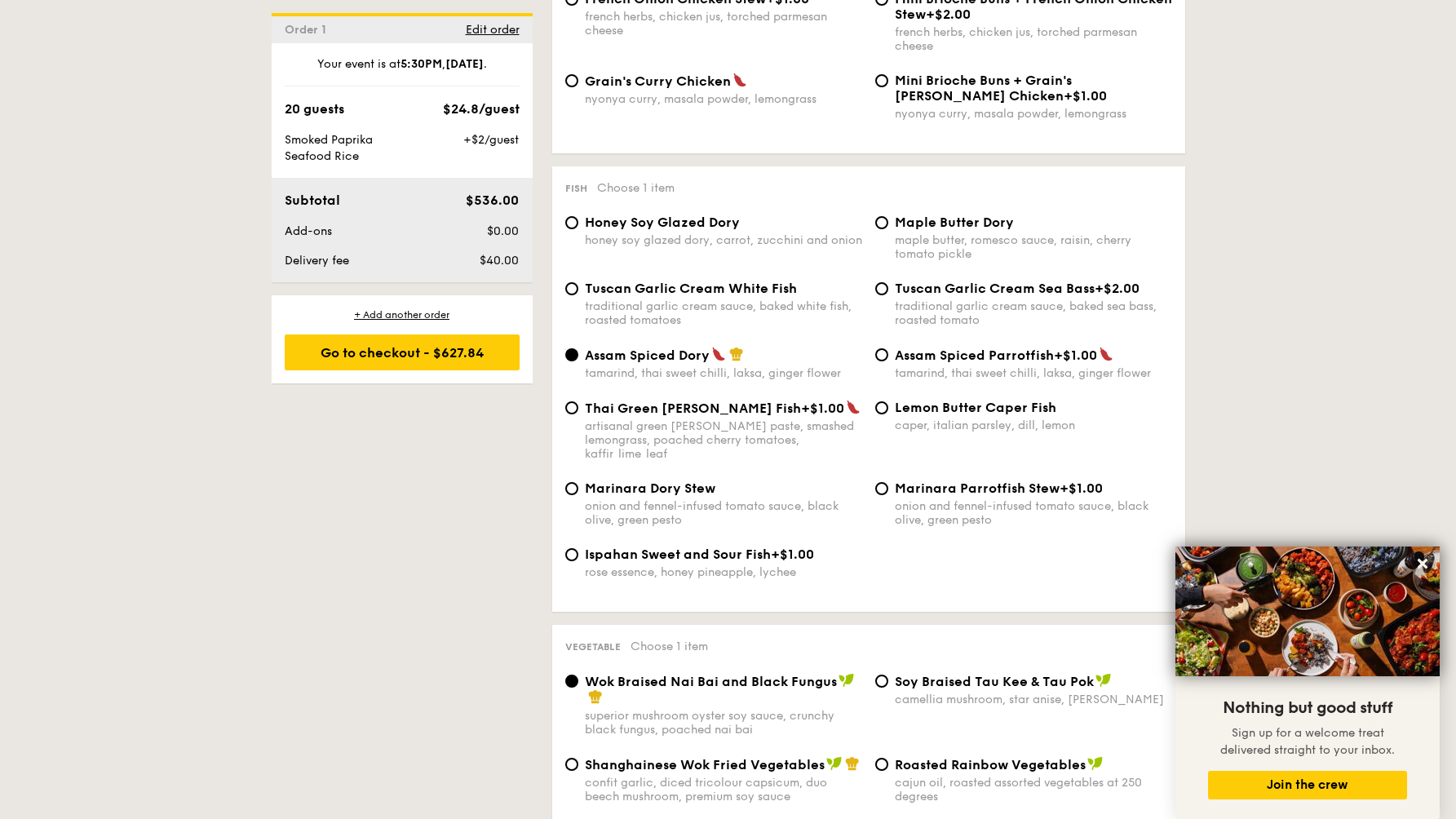
click at [934, 230] on span "Maple Butter Dory" at bounding box center [954, 222] width 119 height 16
click at [889, 229] on input "Maple Butter Dory maple butter, romesco sauce, raisin, cherry tomato pickle" at bounding box center [882, 222] width 13 height 13
radio input "true"
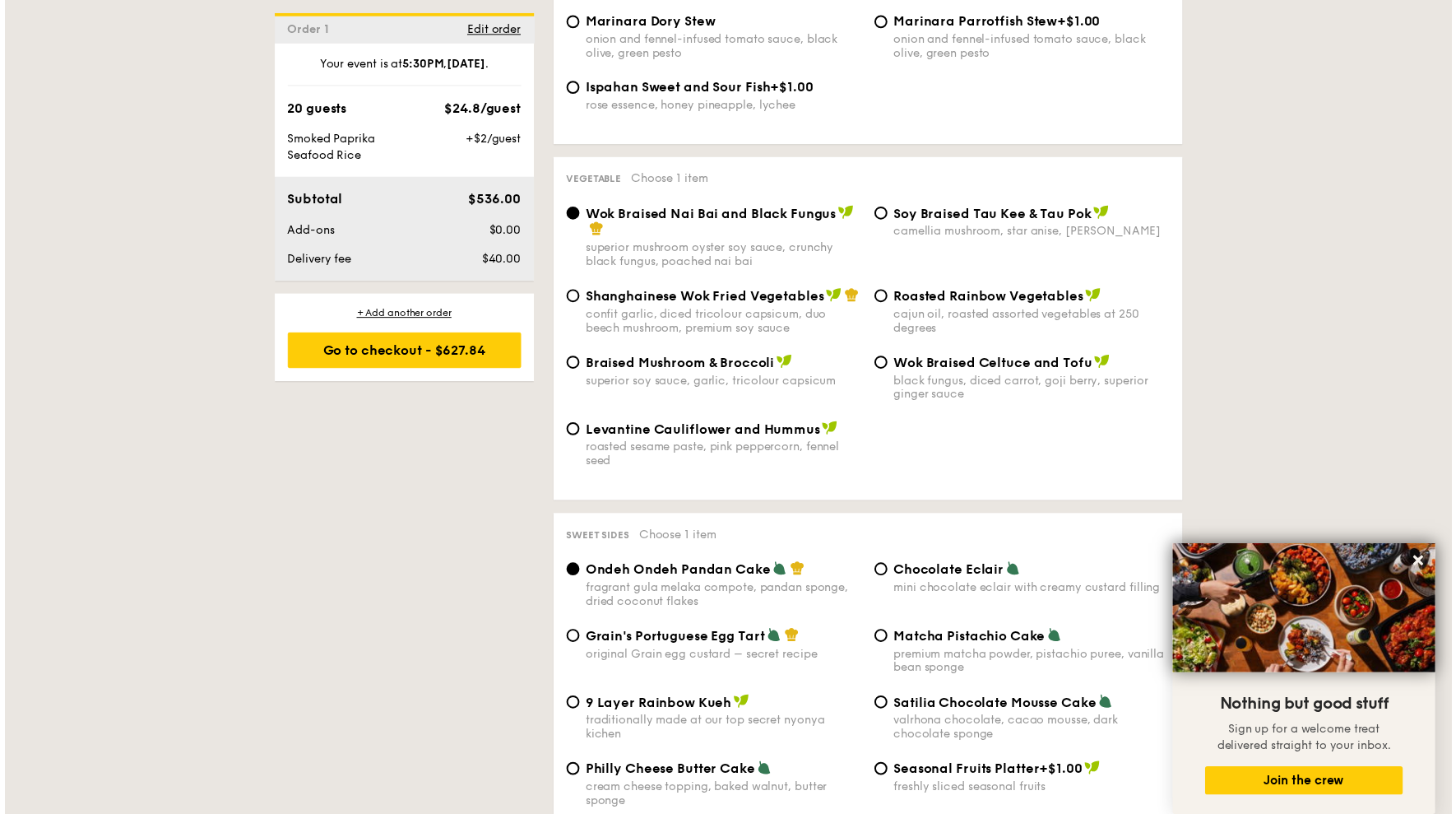
scroll to position [2007, 0]
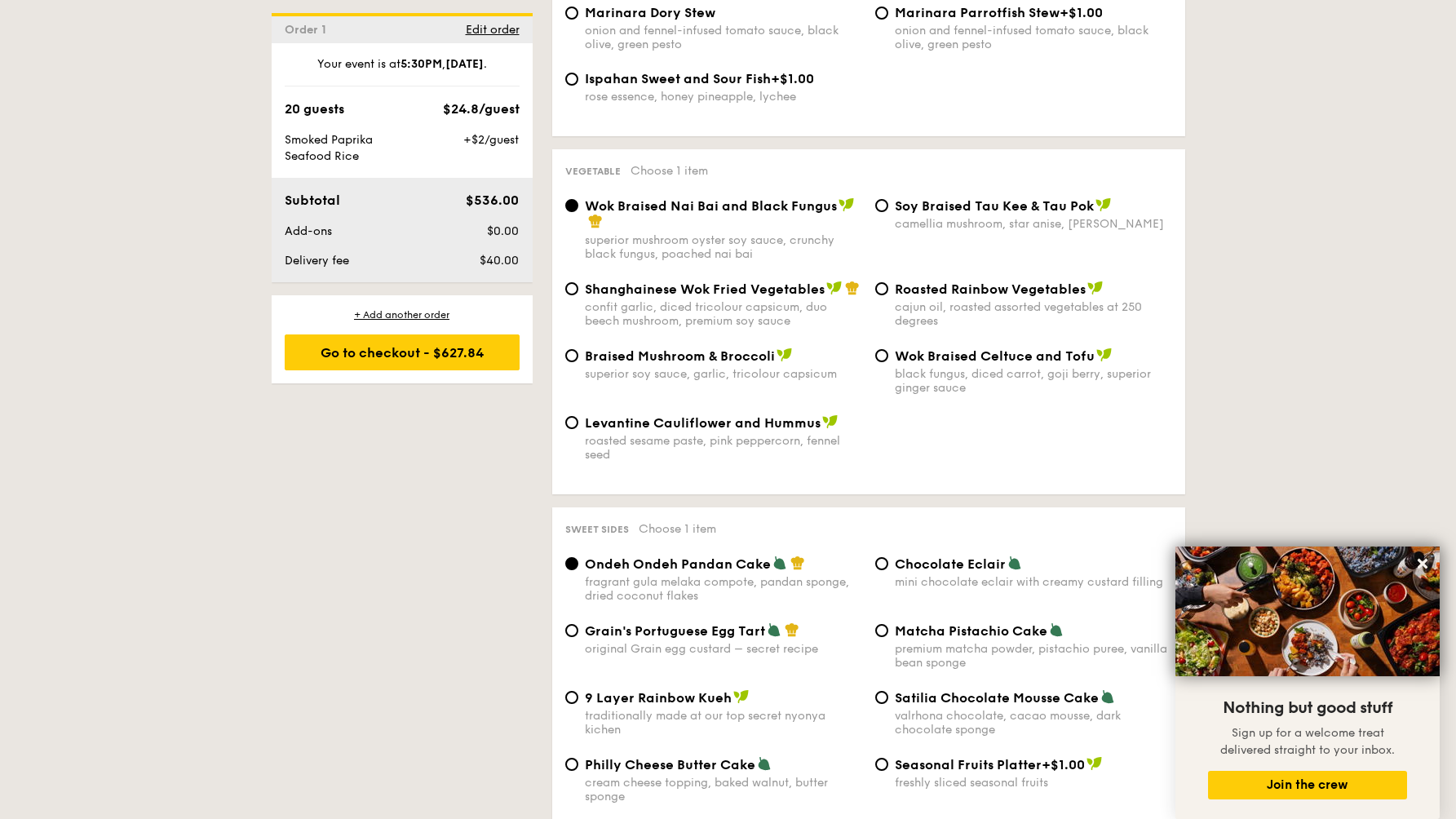
click at [667, 359] on span "Braised Mushroom & Broccoli" at bounding box center [679, 356] width 190 height 16
click at [579, 359] on input "Braised Mushroom & Broccoli superior soy sauce, garlic, tricolour capsicum" at bounding box center [571, 355] width 13 height 13
radio input "true"
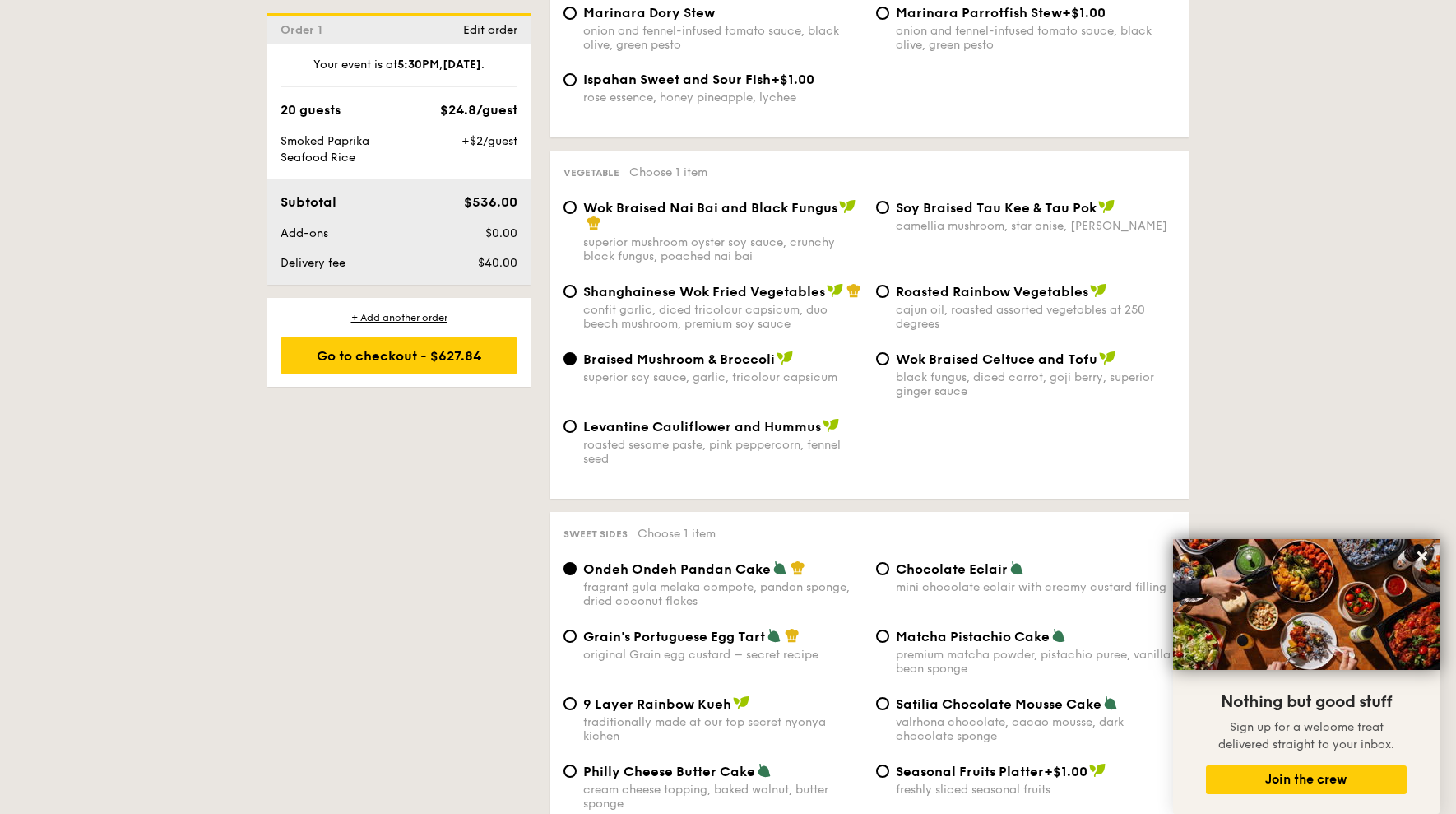
click at [927, 572] on span "Chocolate Eclair" at bounding box center [952, 569] width 112 height 16
click at [889, 572] on input "Chocolate Eclair mini chocolate eclair with creamy custard filling" at bounding box center [882, 568] width 13 height 13
radio input "true"
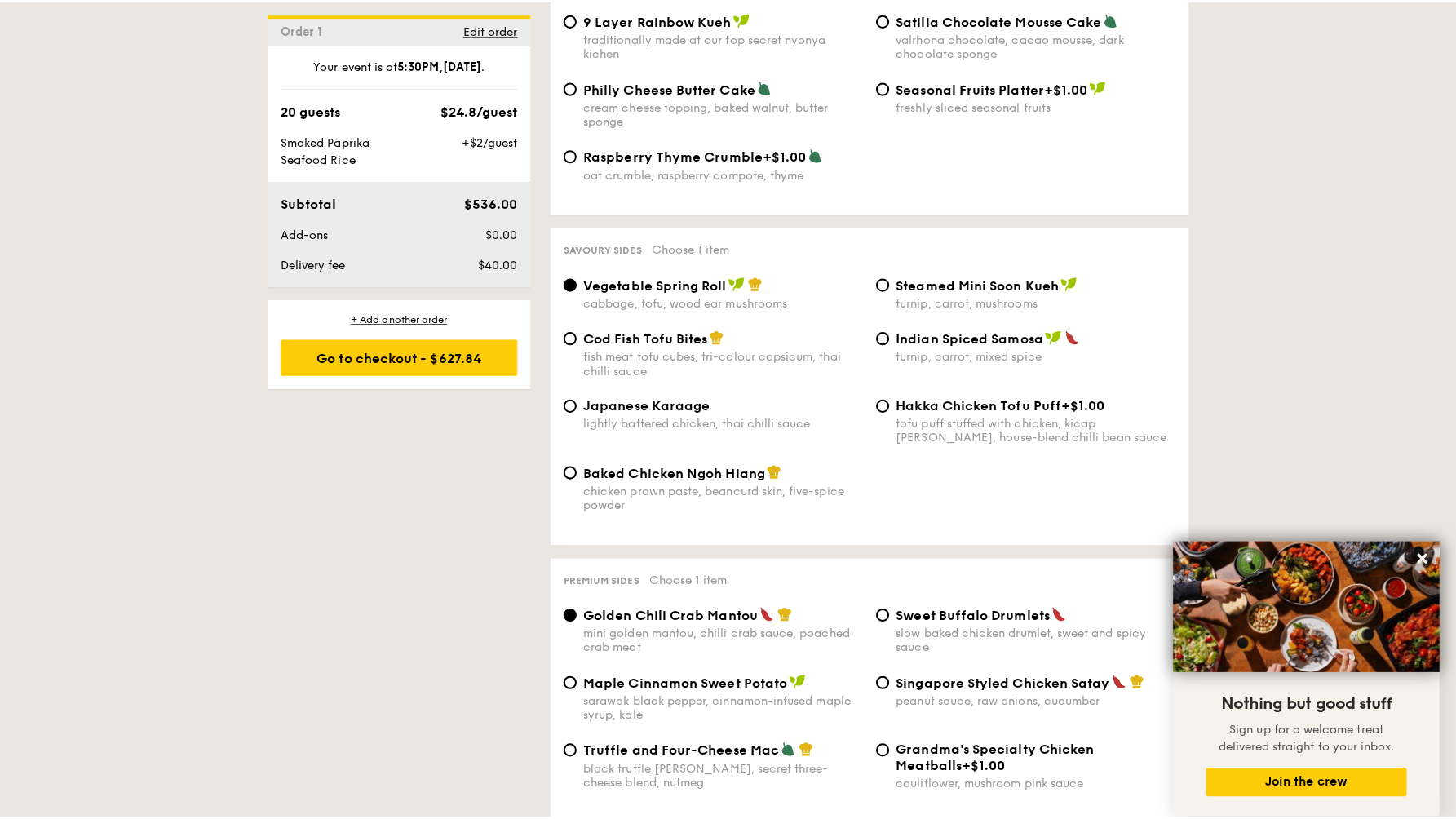
scroll to position [2671, 0]
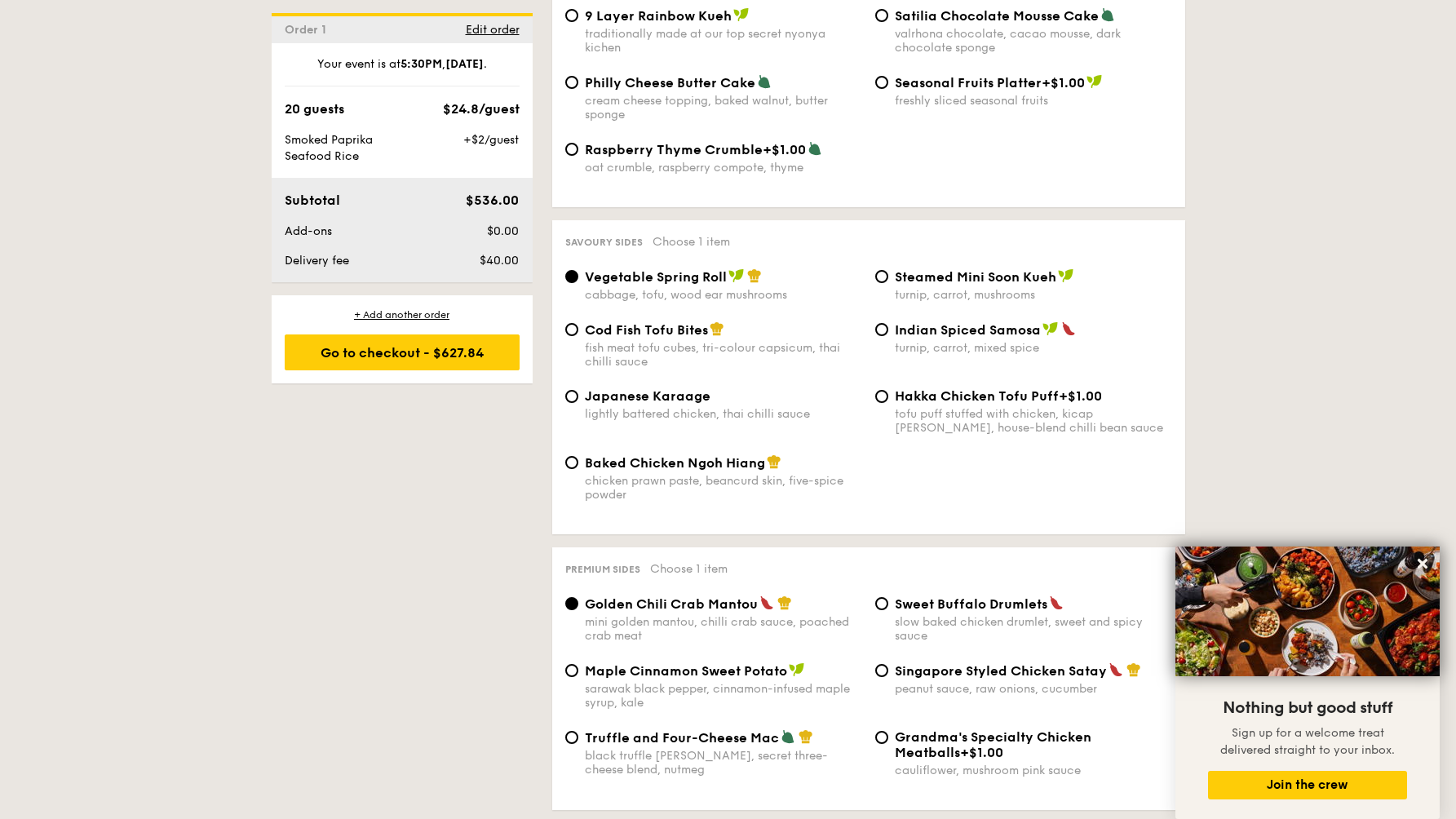
click at [645, 403] on span "Japanese Karaage" at bounding box center [647, 396] width 126 height 16
click at [579, 403] on input "Japanese Karaage lightly battered chicken, thai chilli sauce" at bounding box center [571, 396] width 13 height 13
radio input "true"
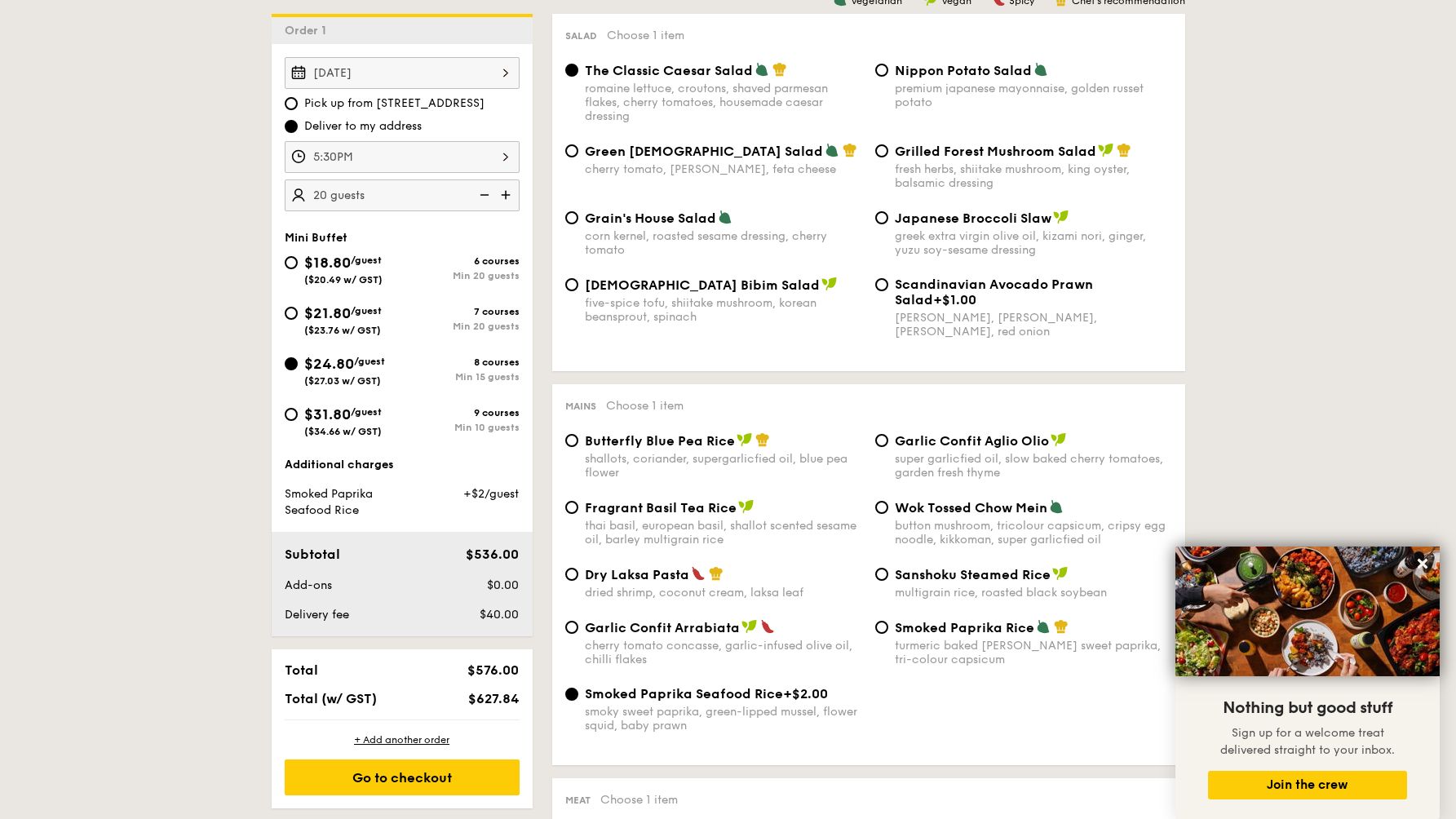
scroll to position [469, 0]
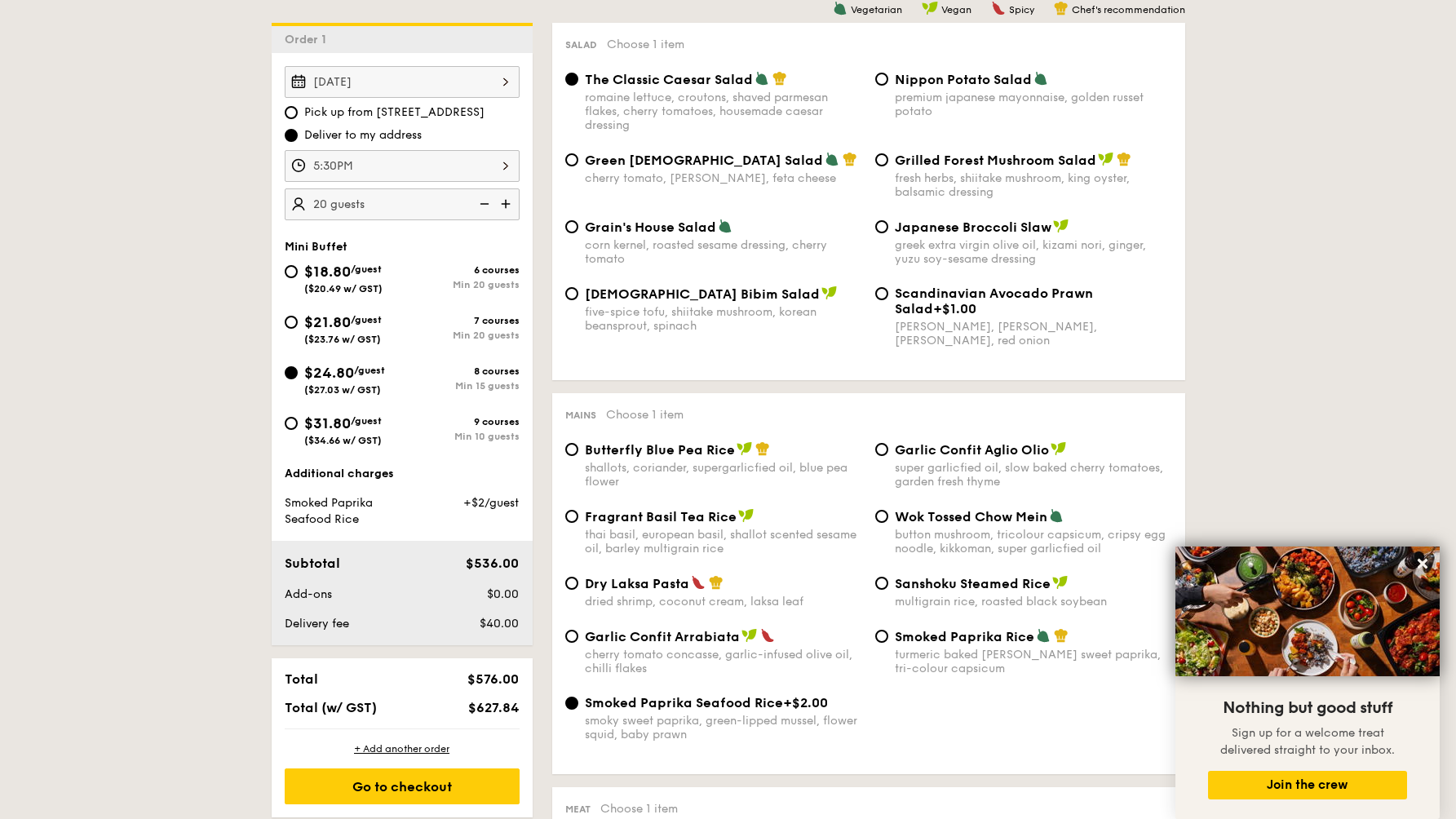
click at [485, 203] on img at bounding box center [482, 204] width 24 height 31
type input "15 guests"
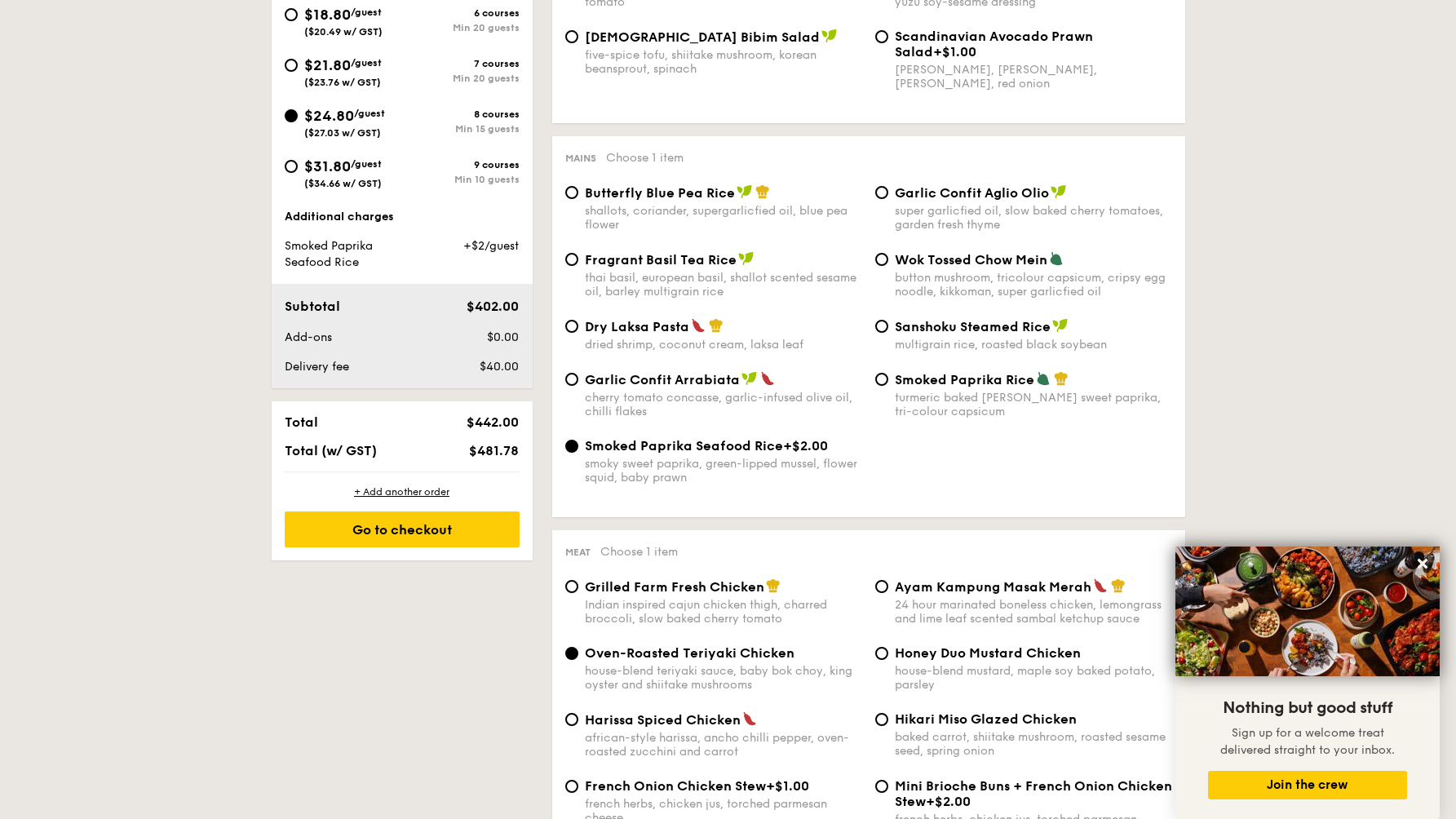
scroll to position [728, 0]
click at [402, 539] on div "Go to checkout" at bounding box center [402, 527] width 235 height 36
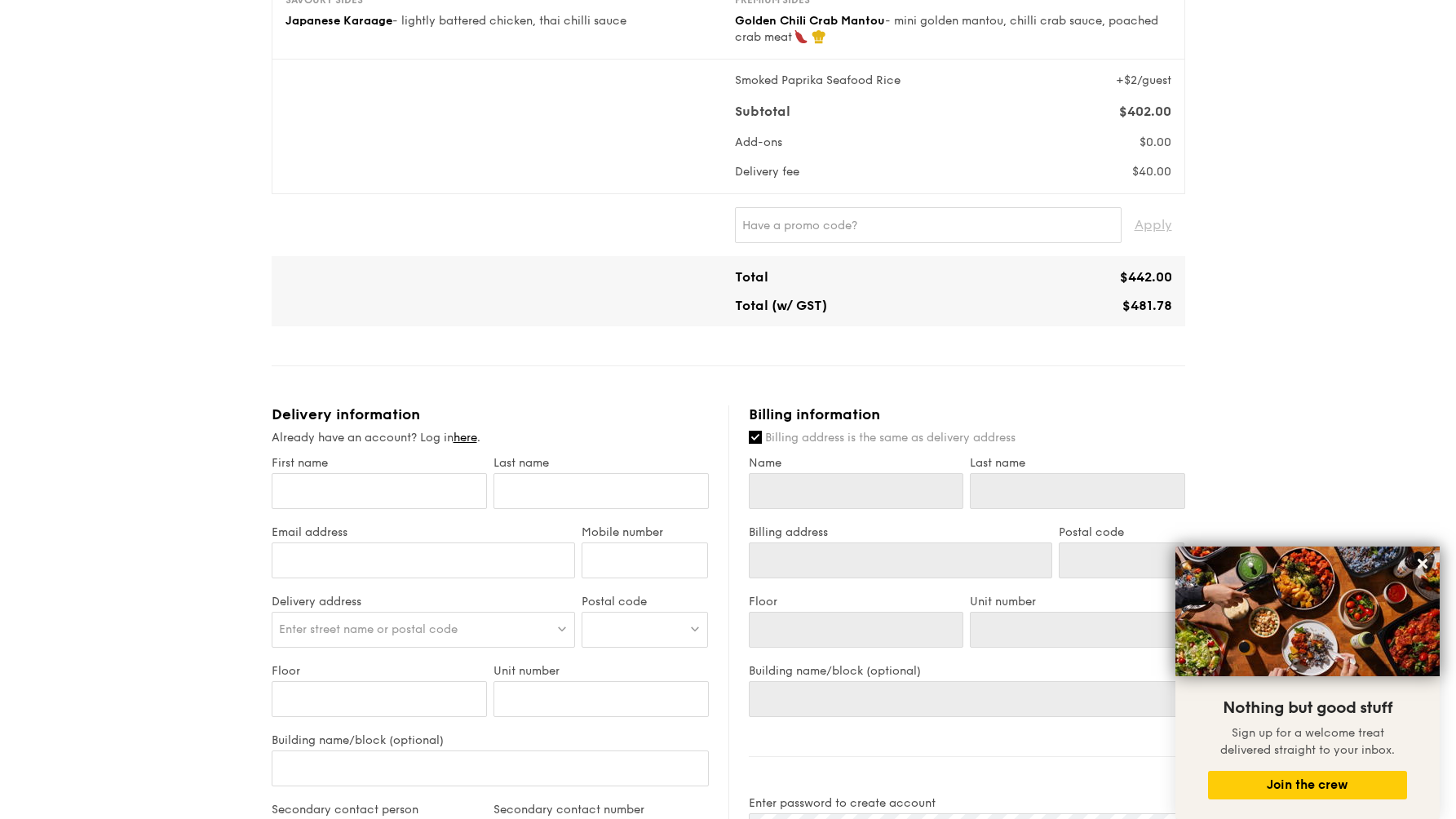
scroll to position [552, 0]
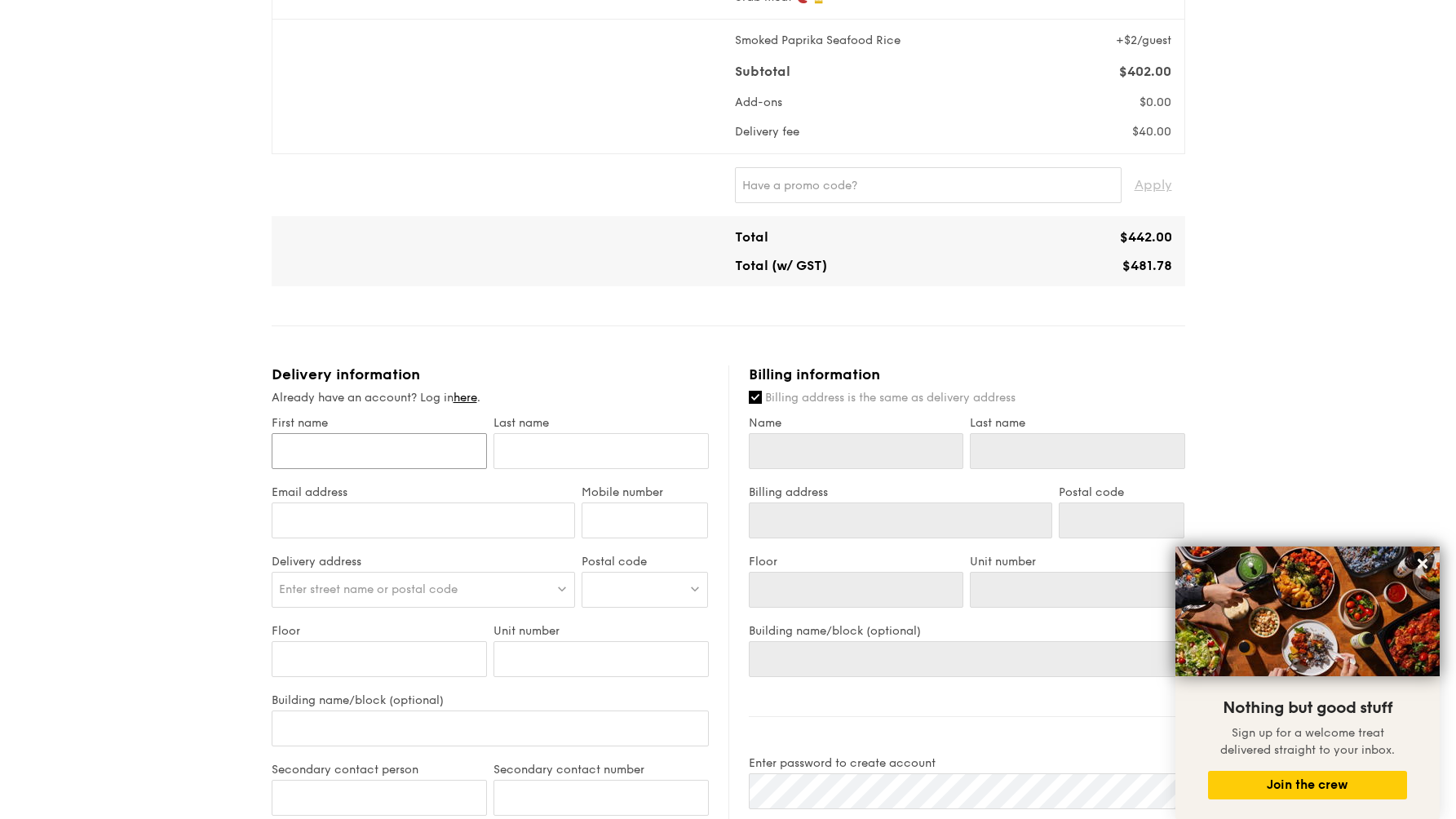
click at [442, 456] on input "First name" at bounding box center [379, 450] width 215 height 36
type input "[PERSON_NAME]"
type input "[PERSON_NAME][EMAIL_ADDRESS][PERSON_NAME][DOMAIN_NAME]"
type input "97777514"
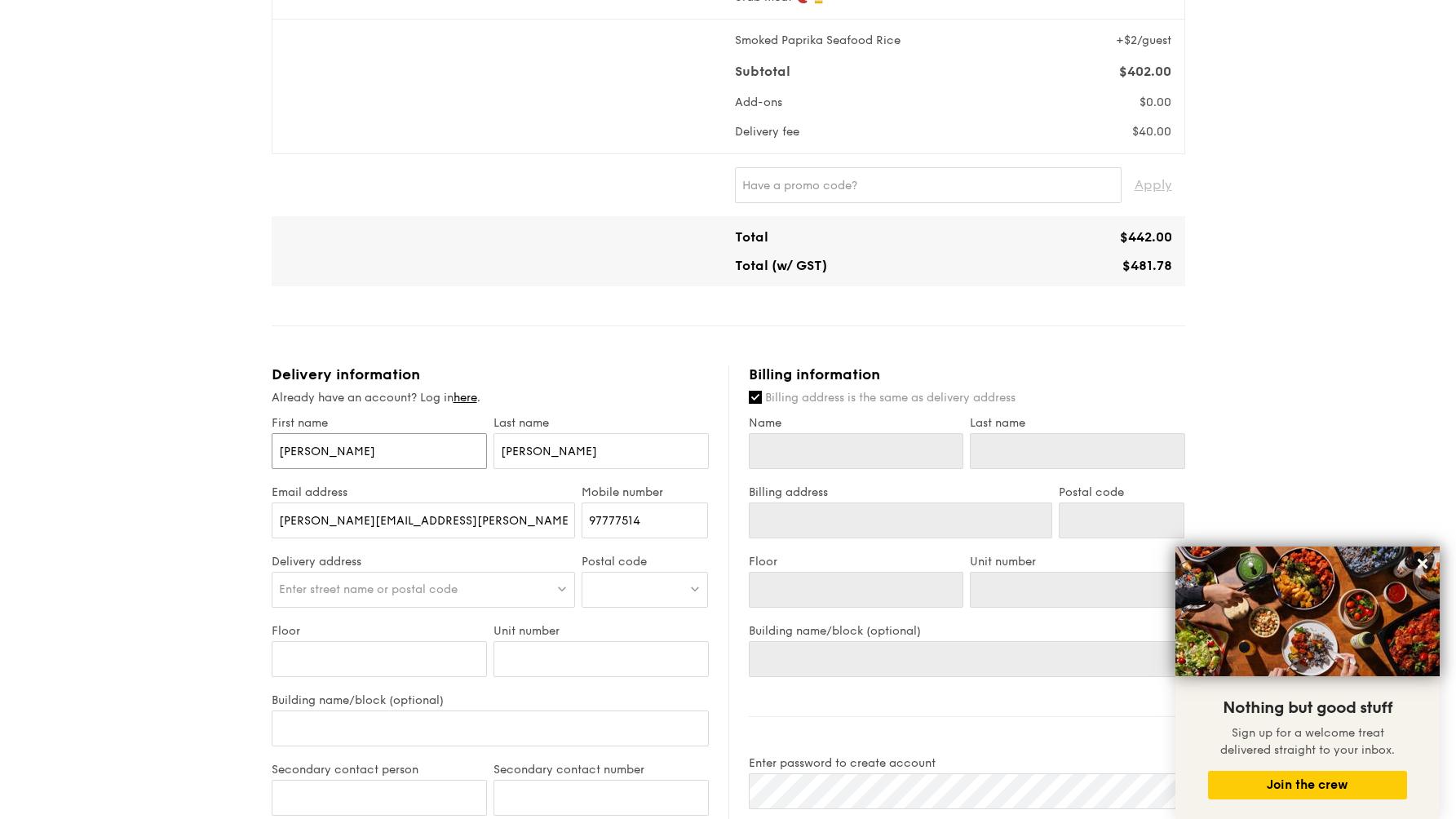
type input "[PERSON_NAME]"
click at [470, 521] on input "[PERSON_NAME][EMAIL_ADDRESS][PERSON_NAME][DOMAIN_NAME]" at bounding box center [423, 520] width 305 height 36
type input "[PERSON_NAME][EMAIL_ADDRESS][PERSON_NAME][DOMAIN_NAME]"
click at [484, 586] on div "Enter street name or postal code" at bounding box center [423, 589] width 305 height 36
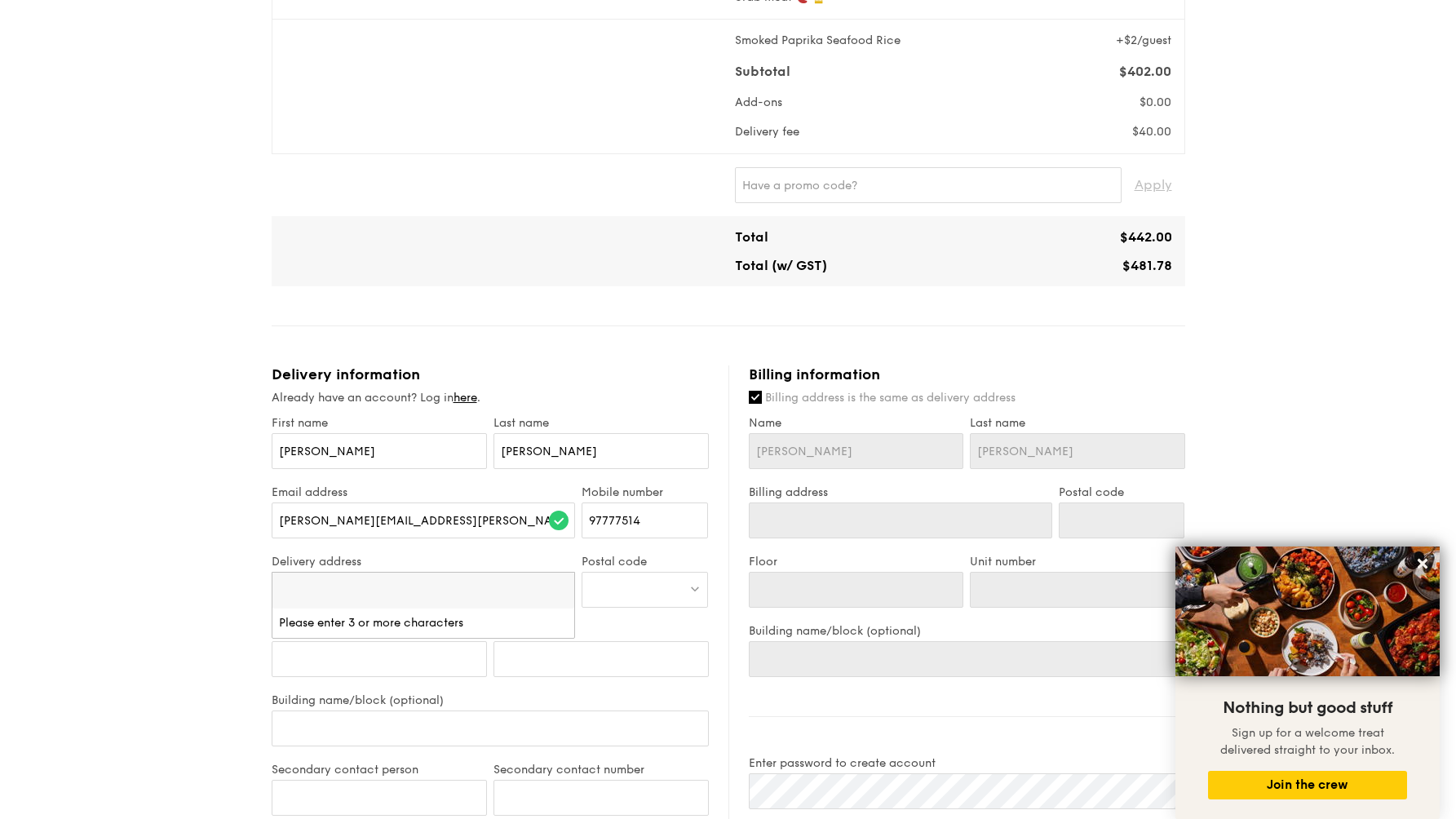
click at [655, 597] on div at bounding box center [645, 589] width 127 height 36
type input "510142"
click at [651, 621] on div "[STREET_ADDRESS]" at bounding box center [631, 623] width 84 height 16
type input "[STREET_ADDRESS]"
type input "510142"
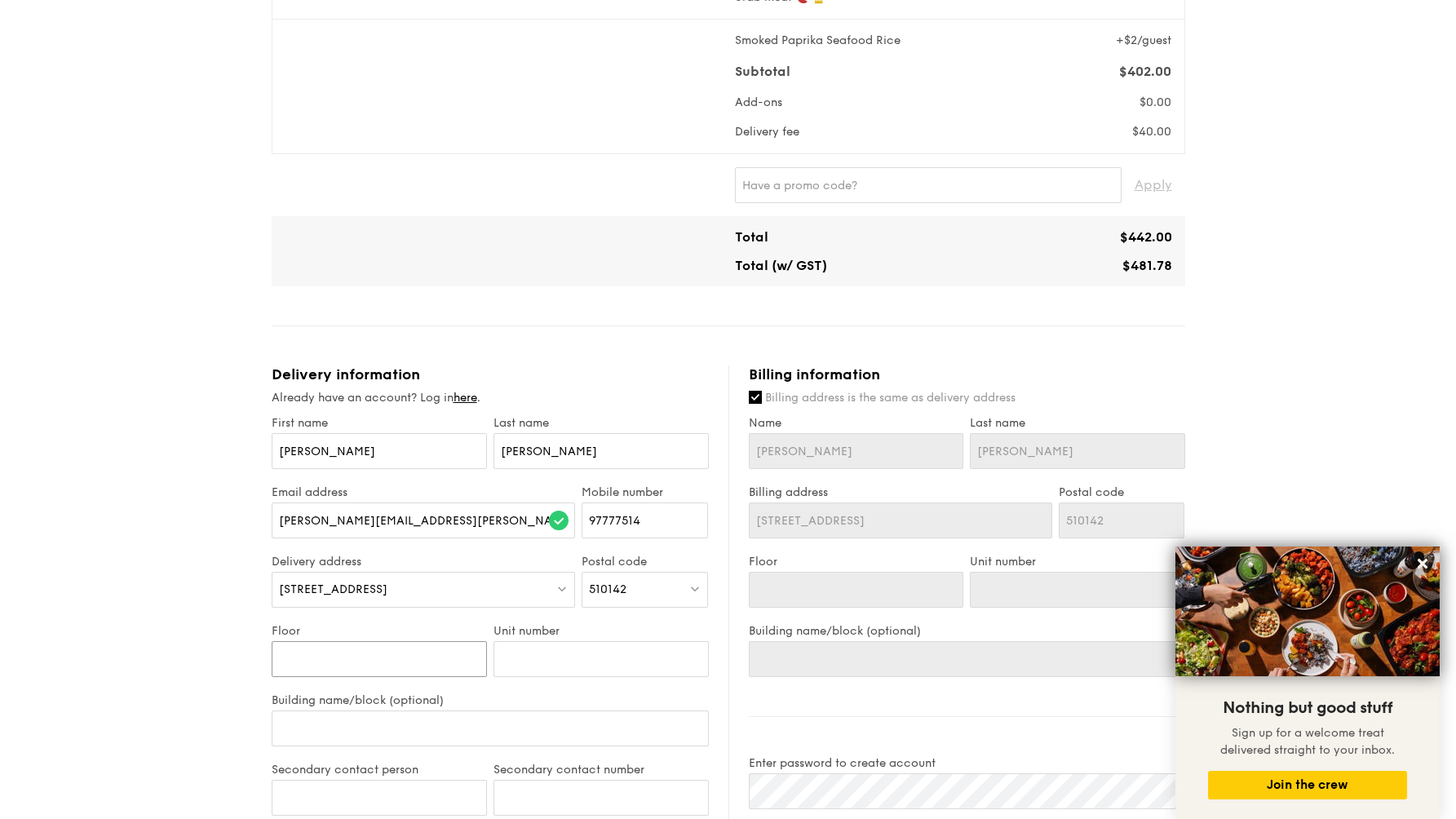
click at [408, 659] on input "Floor" at bounding box center [379, 658] width 215 height 36
type input "0"
type input "06"
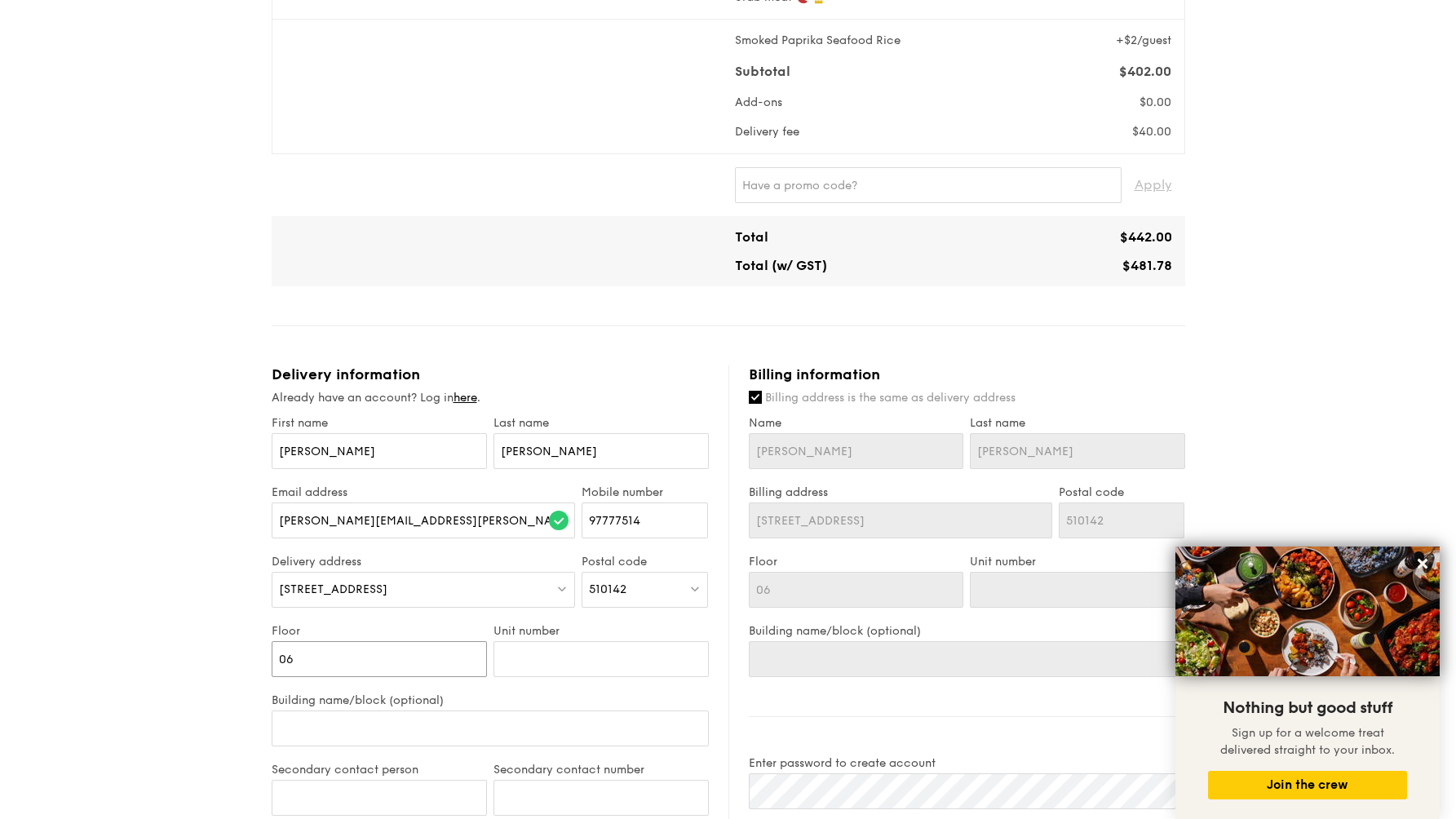
type input "06"
type input "1"
type input "13"
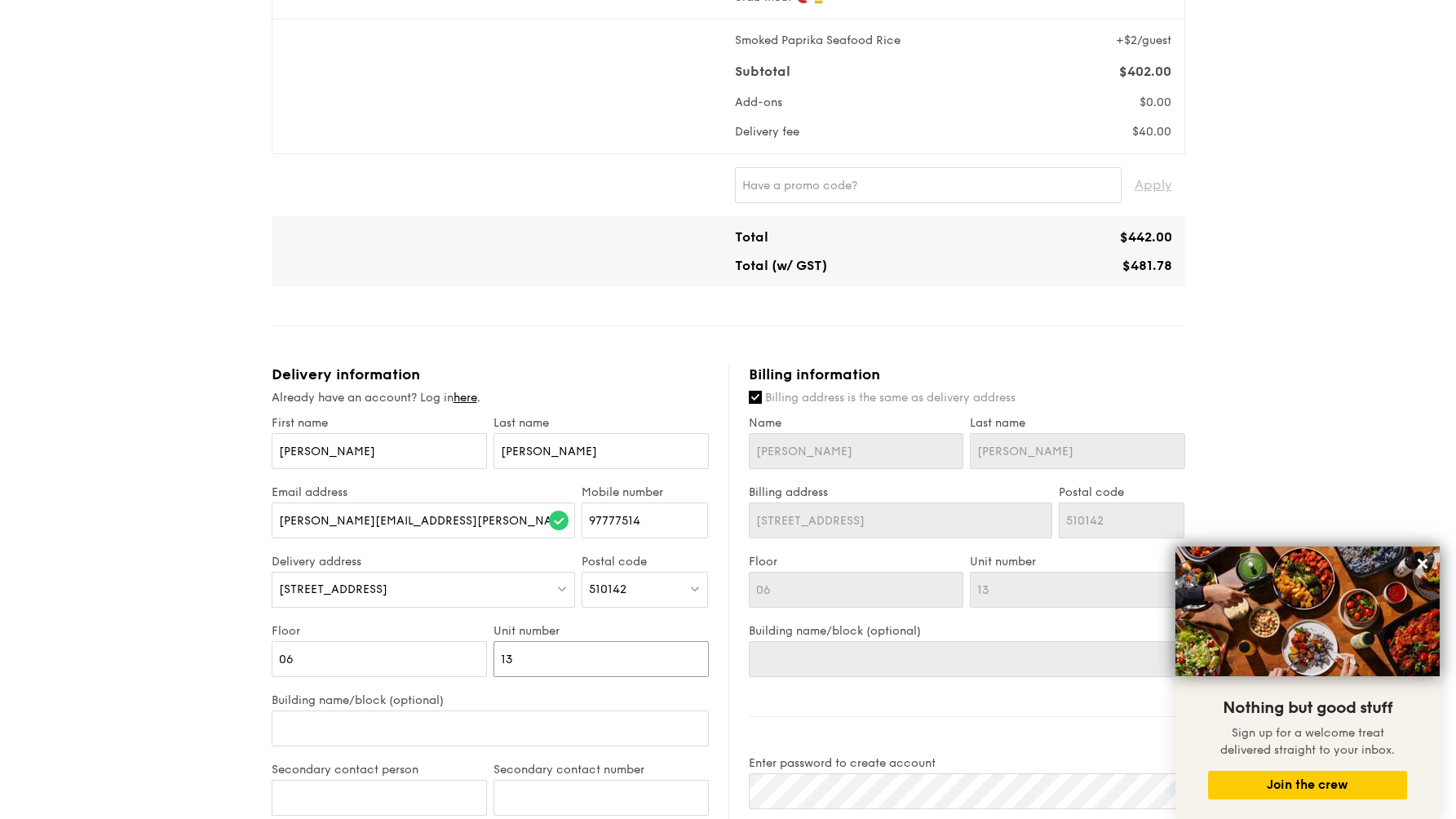
type input "139"
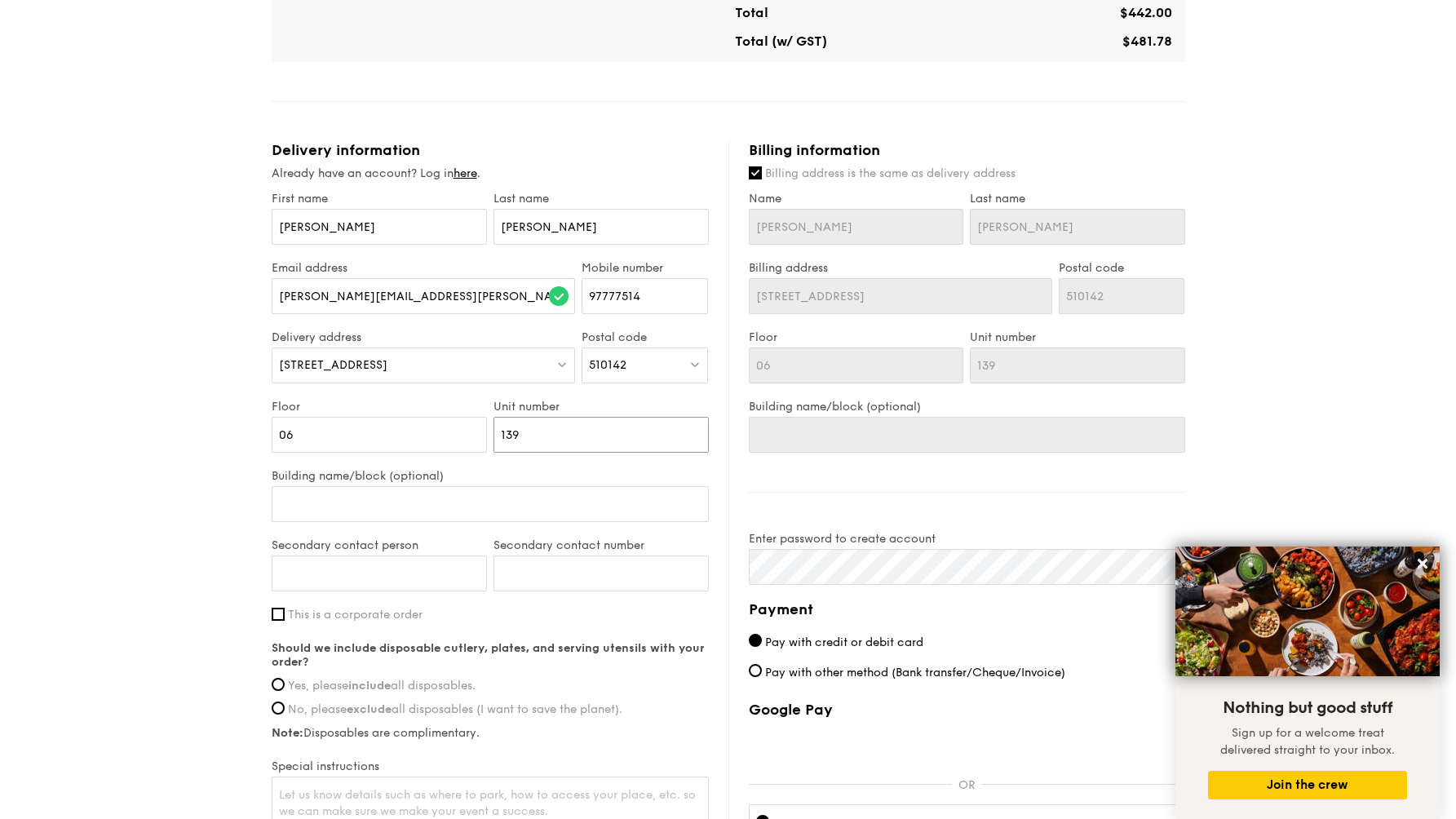
scroll to position [776, 0]
type input "139"
click at [365, 567] on input "Secondary contact person" at bounding box center [379, 572] width 215 height 36
type input "[PERSON_NAME] [PERSON_NAME]"
click at [528, 575] on input "Secondary contact number" at bounding box center [601, 572] width 215 height 36
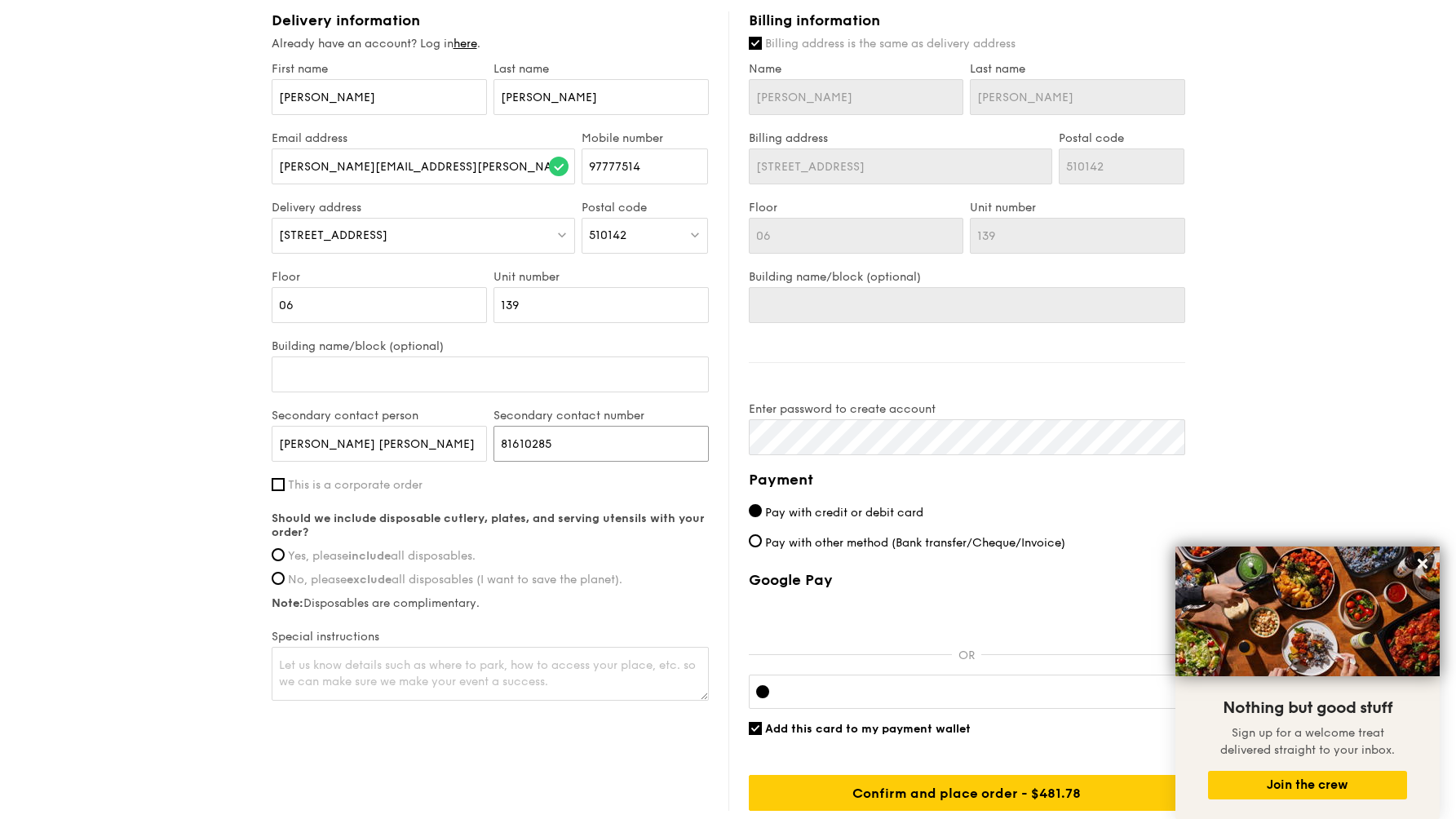
scroll to position [921, 0]
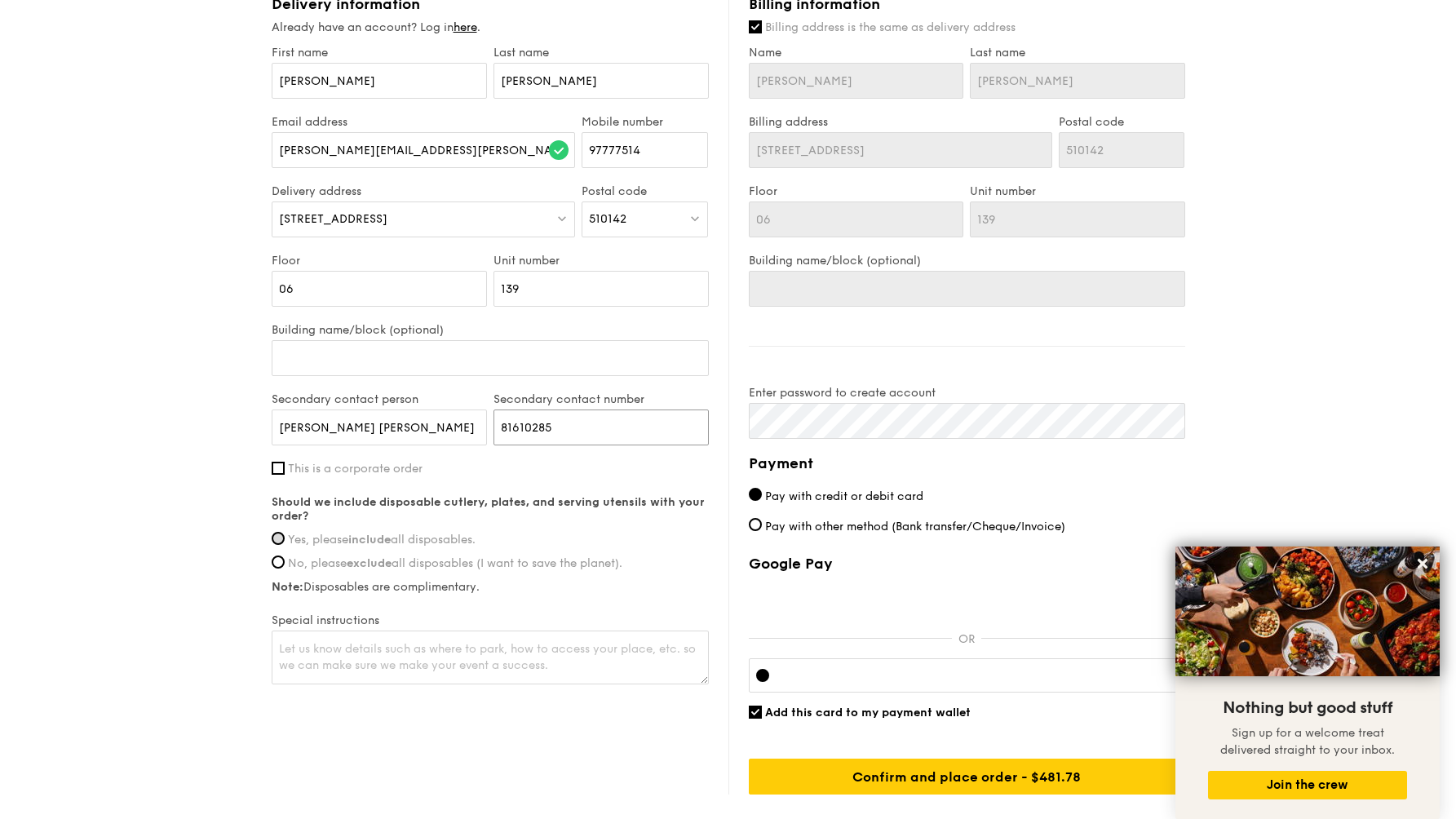
type input "81610285"
click at [279, 536] on input "Yes, please include all disposables." at bounding box center [278, 538] width 13 height 13
radio input "true"
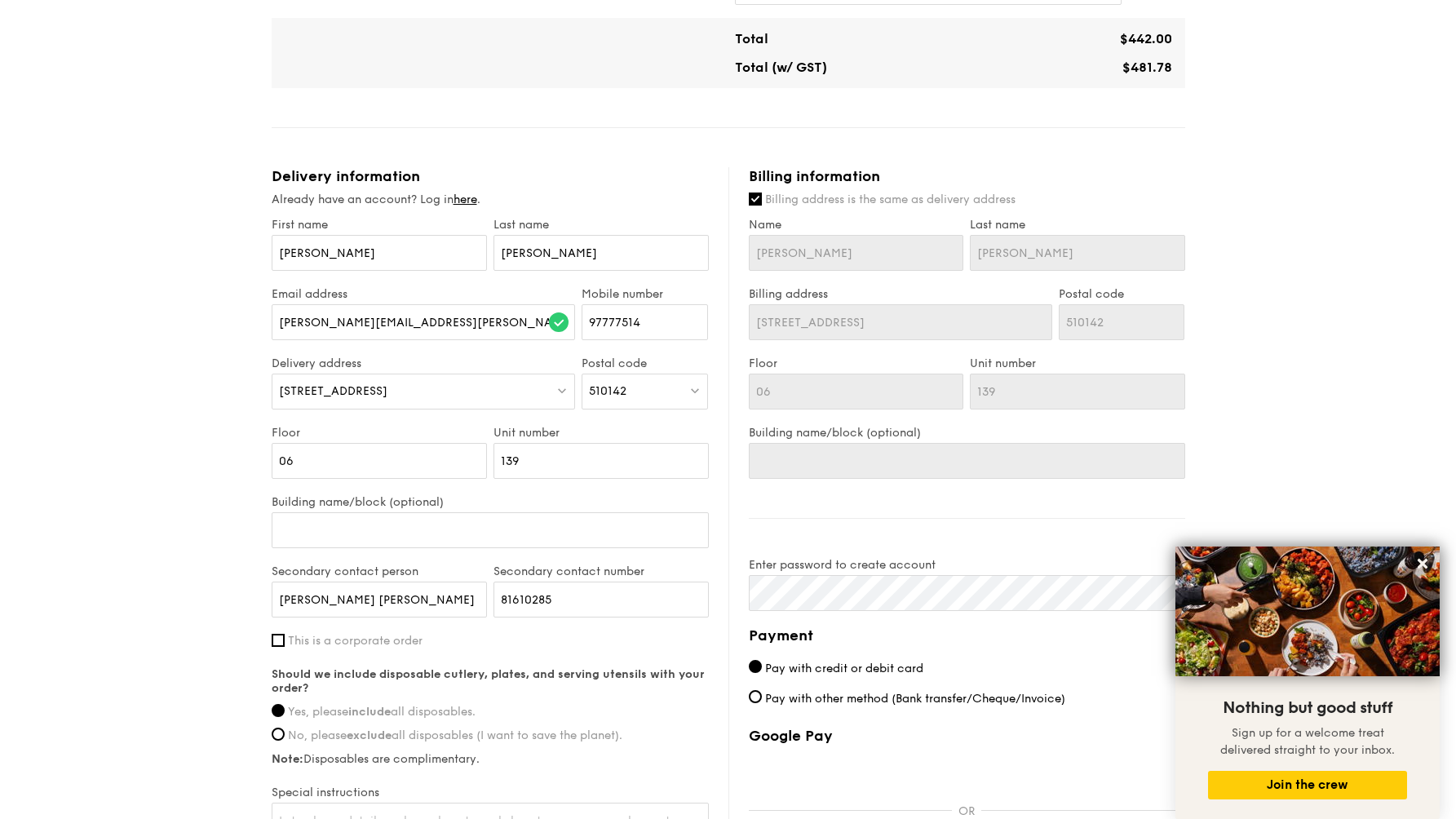
scroll to position [1026, 0]
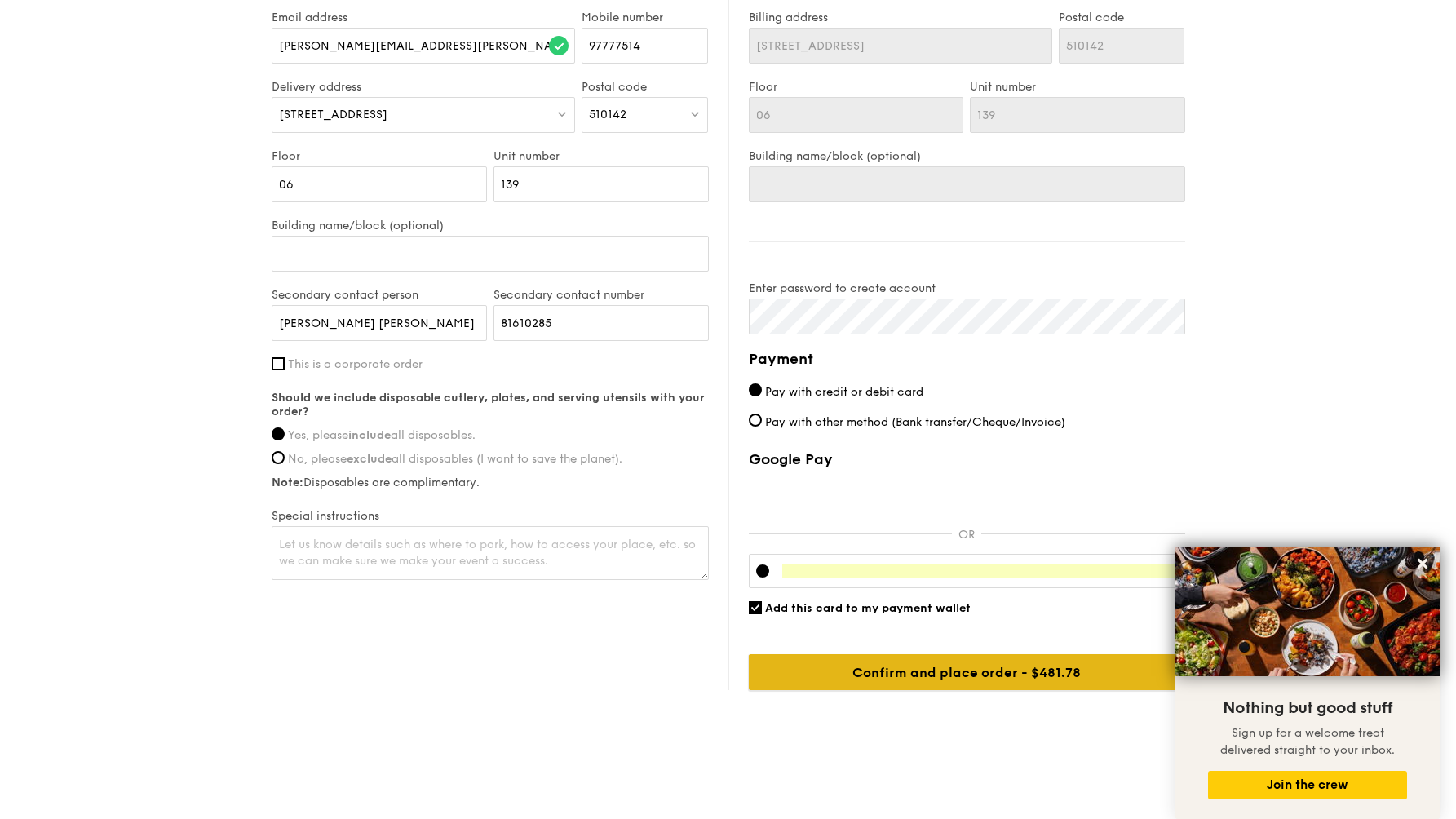
click at [1101, 670] on input "Confirm and place order - $481.78" at bounding box center [967, 672] width 436 height 36
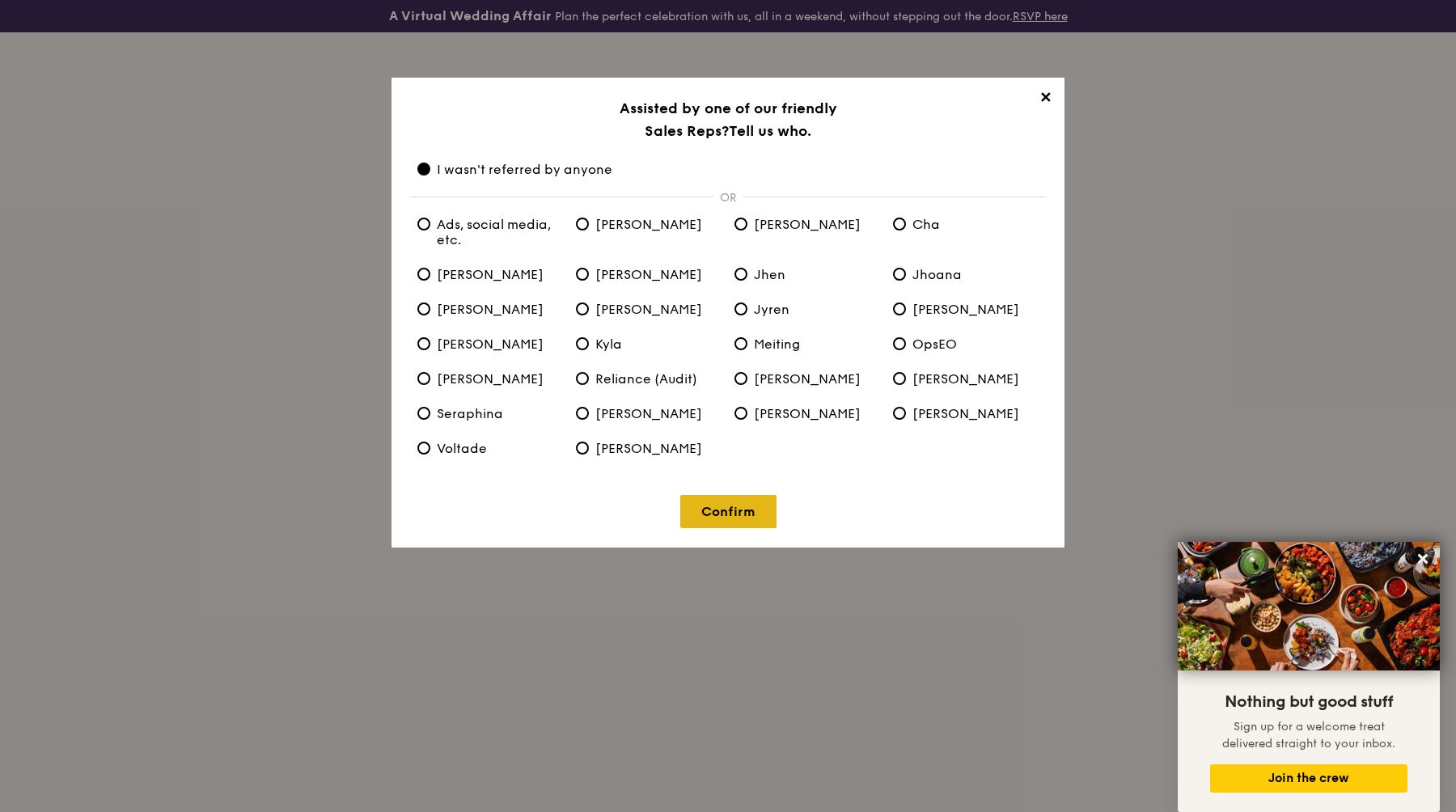
click at [751, 507] on link "Confirm" at bounding box center [729, 511] width 96 height 34
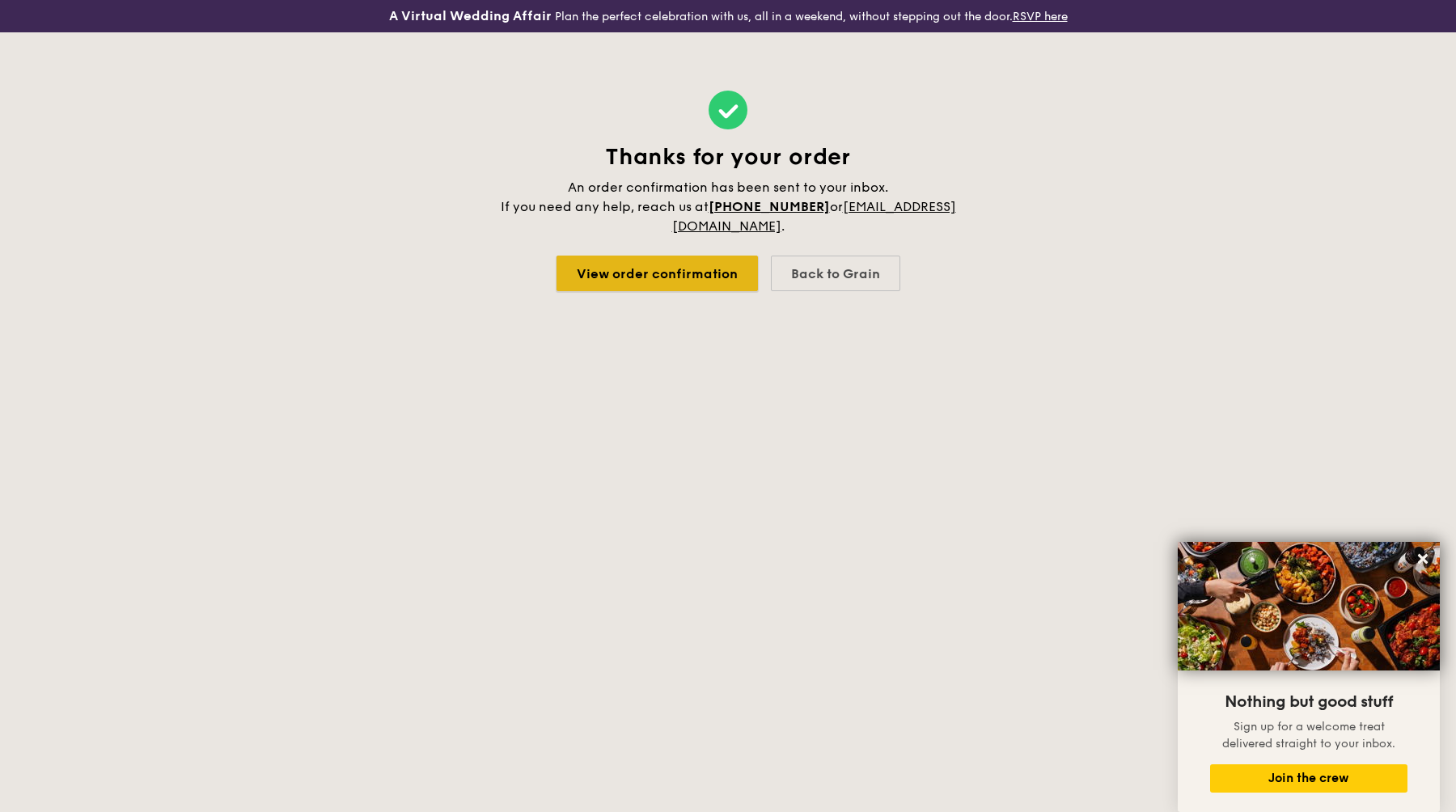
click at [602, 268] on link "View order confirmation" at bounding box center [657, 273] width 201 height 35
